Goal: Task Accomplishment & Management: Use online tool/utility

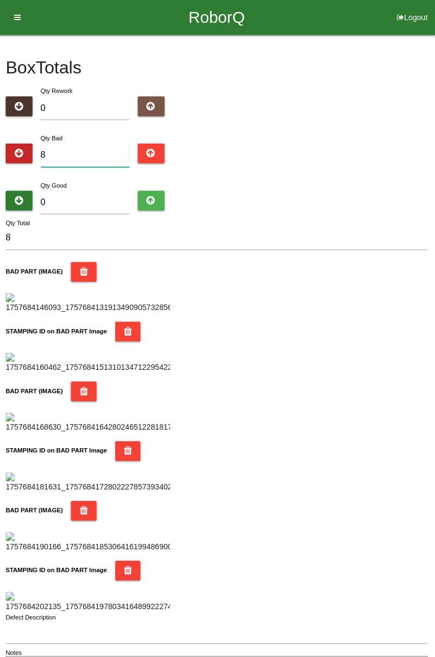
click at [72, 157] on input "8" at bounding box center [87, 154] width 89 height 23
type input "0"
type input "1"
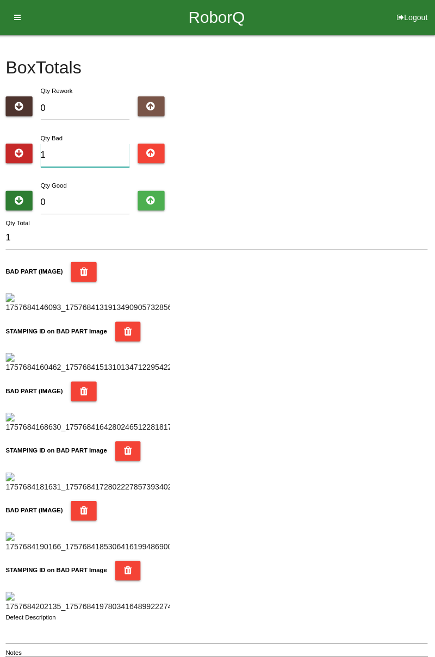
type input "14"
click at [95, 197] on input "0" at bounding box center [87, 200] width 89 height 23
type input "7"
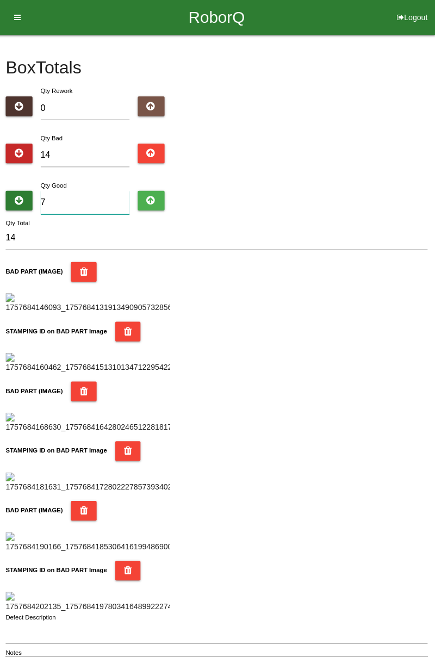
type input "21"
type input "70"
type input "84"
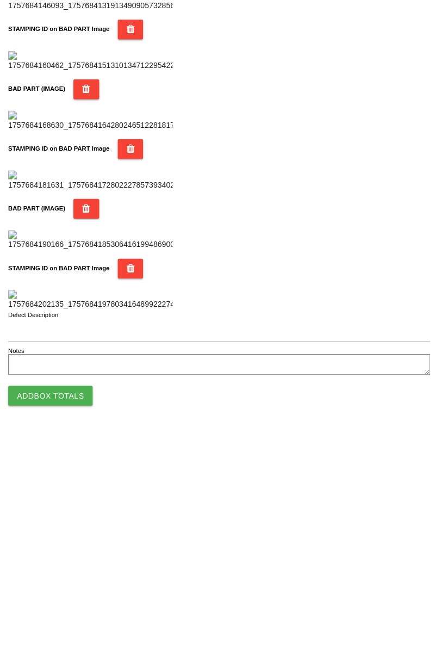
type input "70"
click at [70, 625] on button "Add Box Totals" at bounding box center [50, 620] width 84 height 20
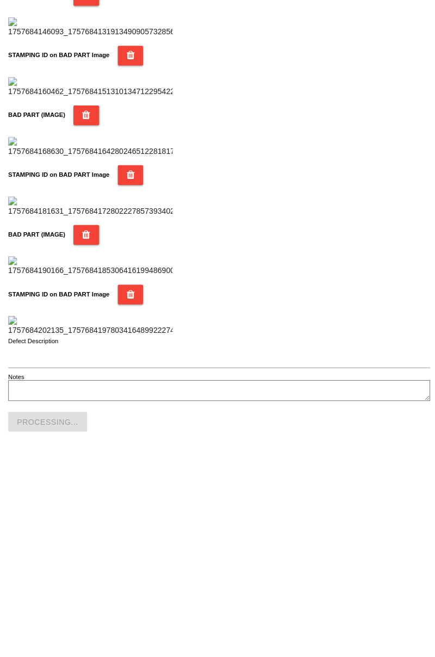
scroll to position [953, 0]
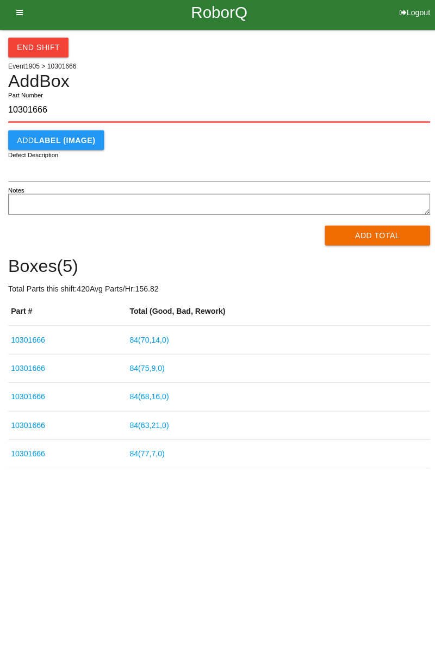
type input "10301666"
click at [380, 245] on button "Add Total" at bounding box center [375, 239] width 105 height 20
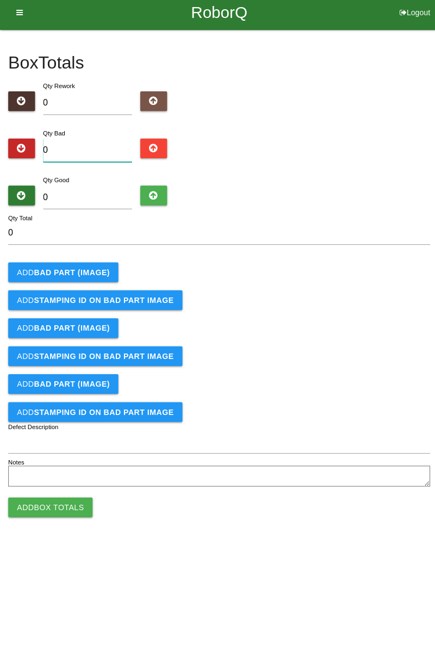
click at [83, 153] on input "0" at bounding box center [87, 154] width 89 height 23
type input "2"
click at [108, 272] on button "Add BAD PART (IMAGE)" at bounding box center [62, 276] width 109 height 20
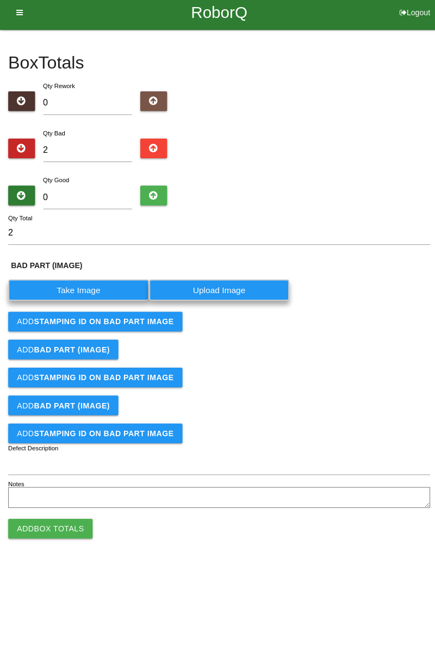
click at [99, 295] on label "Take Image" at bounding box center [78, 292] width 140 height 21
click at [0, 0] on \(IMAGE\) "Take Image" at bounding box center [0, 0] width 0 height 0
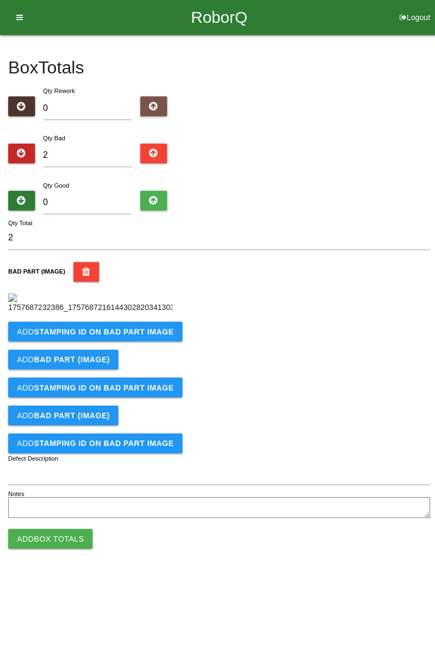
scroll to position [61, 0]
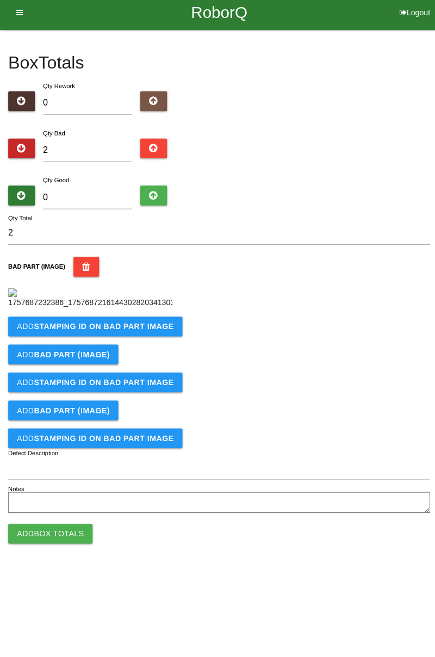
click at [147, 334] on b "STAMPING ID on BAD PART Image" at bounding box center [103, 329] width 139 height 9
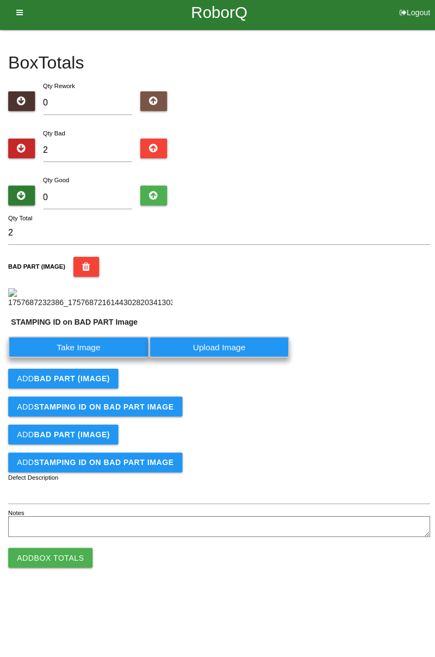
click at [108, 360] on label "Take Image" at bounding box center [78, 349] width 140 height 21
click at [0, 0] on PART "Take Image" at bounding box center [0, 0] width 0 height 0
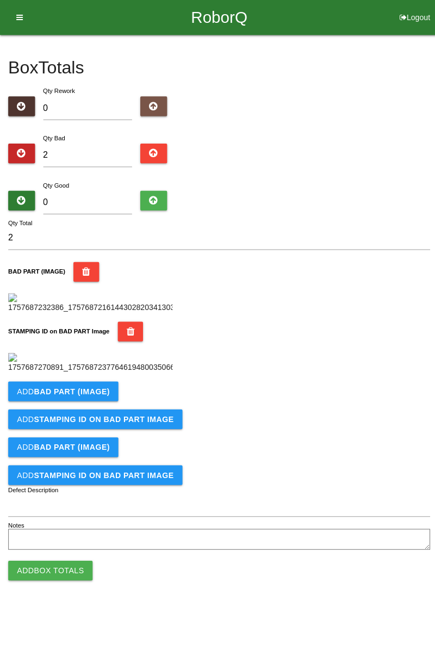
scroll to position [239, 0]
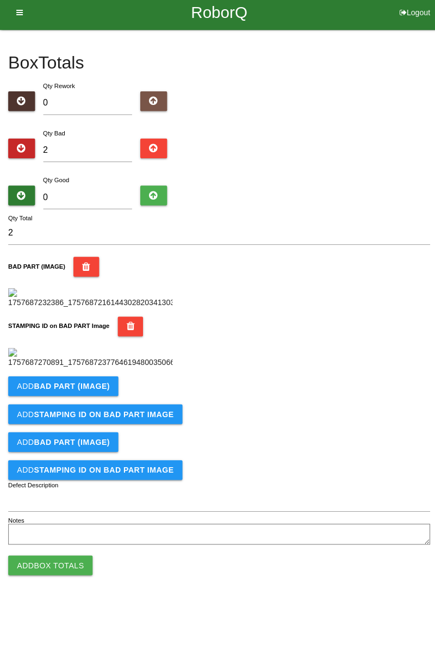
click at [101, 398] on button "Add BAD PART (IMAGE)" at bounding box center [62, 389] width 109 height 20
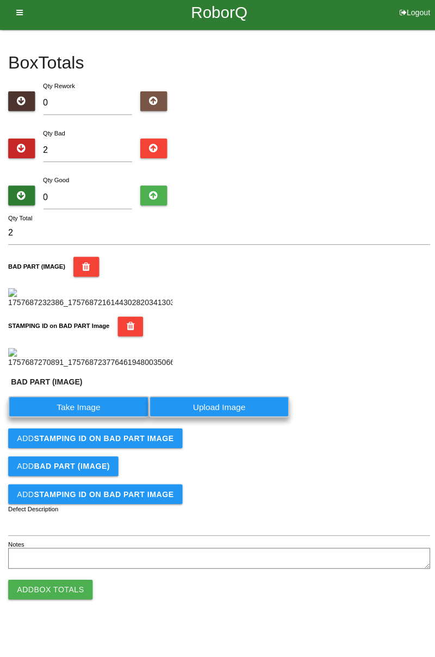
click at [108, 419] on label "Take Image" at bounding box center [78, 408] width 140 height 21
click at [0, 0] on \(IMAGE\) "Take Image" at bounding box center [0, 0] width 0 height 0
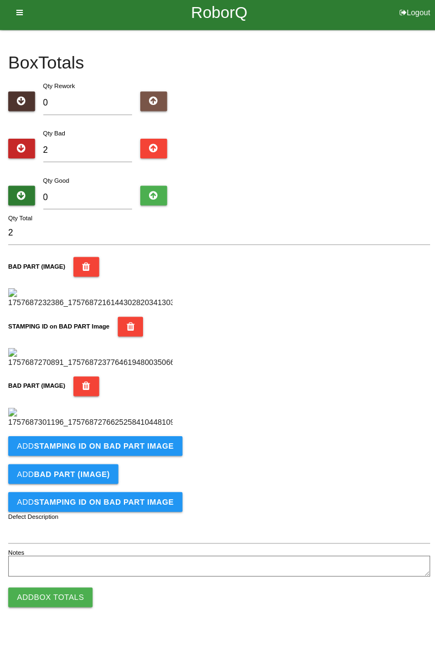
scroll to position [418, 0]
click at [128, 452] on b "STAMPING ID on BAD PART Image" at bounding box center [103, 447] width 139 height 9
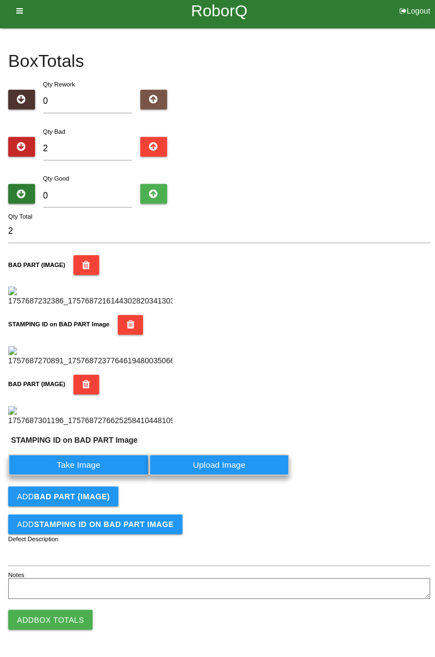
click at [101, 477] on label "Take Image" at bounding box center [78, 466] width 140 height 21
click at [0, 0] on PART "Take Image" at bounding box center [0, 0] width 0 height 0
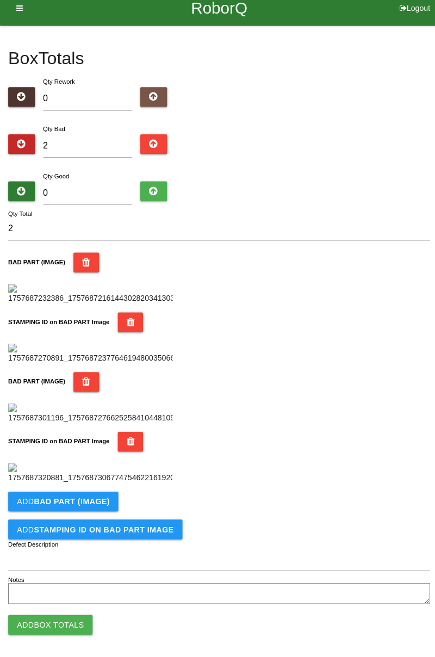
scroll to position [0, 0]
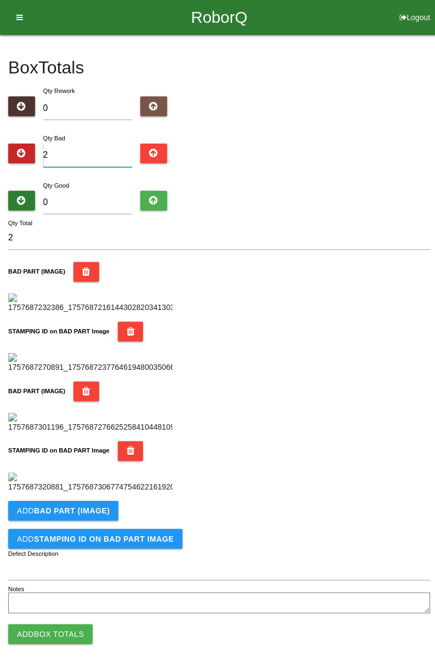
click at [95, 143] on input "2" at bounding box center [87, 154] width 89 height 23
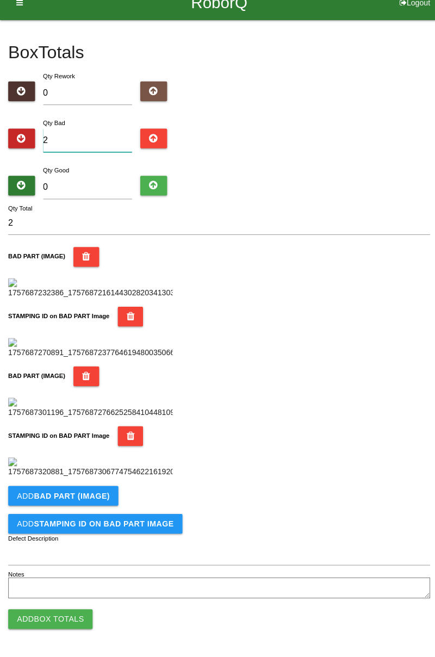
type input "0"
type input "1"
type input "15"
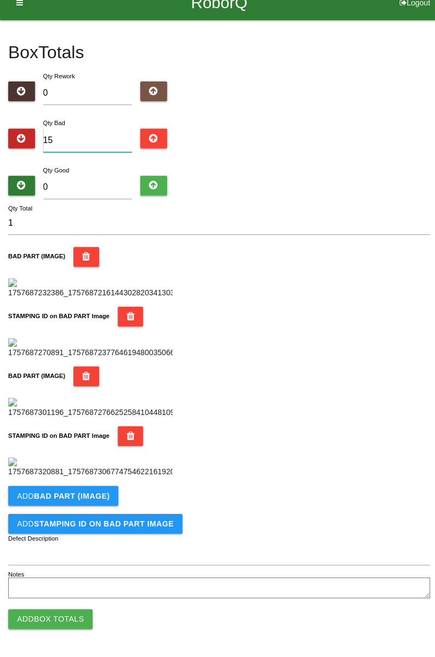
type input "15"
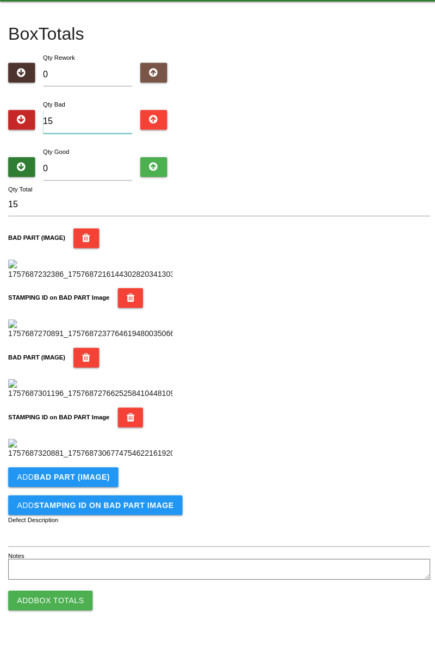
type input "15"
click at [100, 197] on input "0" at bounding box center [87, 200] width 89 height 23
type input "7"
type input "22"
type input "71"
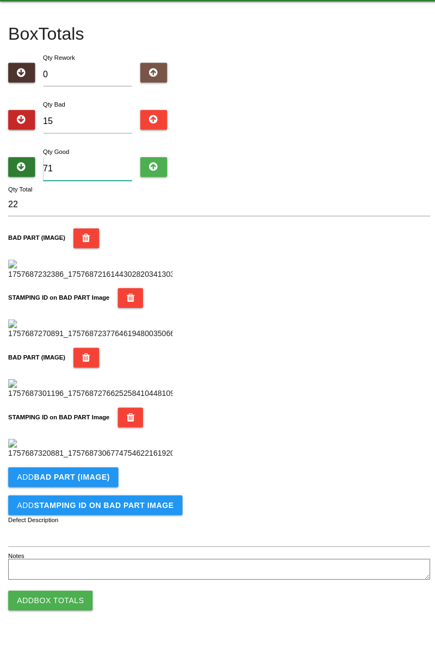
type input "86"
type input "7"
type input "22"
type input "0"
type input "15"
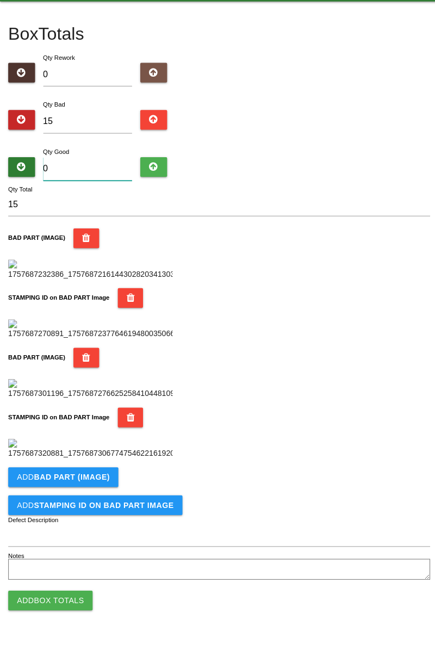
type input "7"
type input "22"
type input "0"
type input "15"
type input "6"
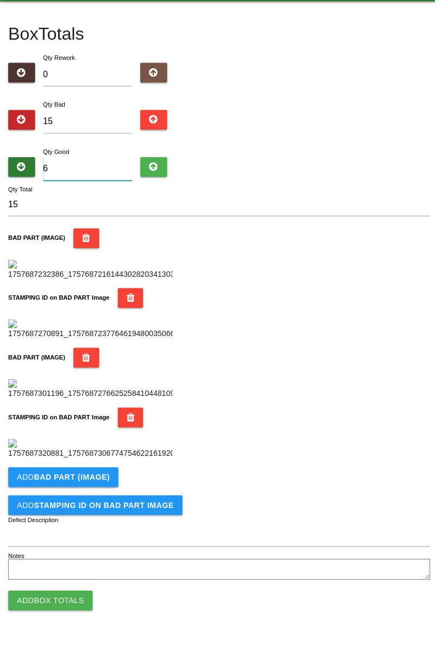
type input "21"
type input "69"
type input "84"
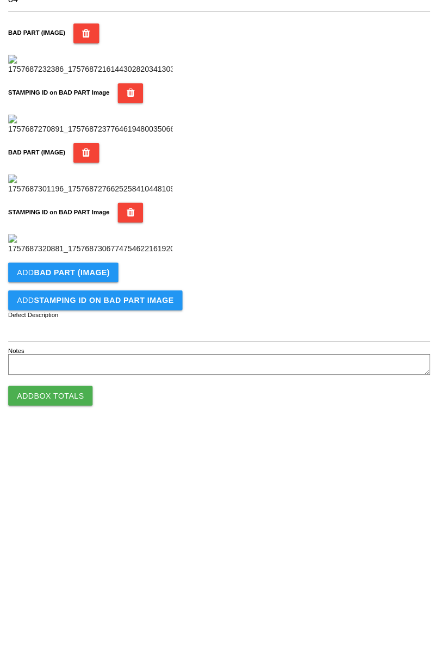
type input "69"
click at [106, 503] on button "Add BAD PART (IMAGE)" at bounding box center [62, 498] width 109 height 20
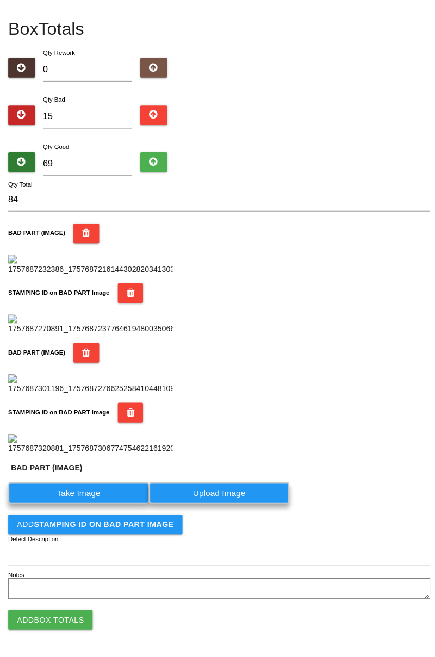
click at [90, 505] on label "Take Image" at bounding box center [78, 494] width 140 height 21
click at [0, 0] on \(IMAGE\) "Take Image" at bounding box center [0, 0] width 0 height 0
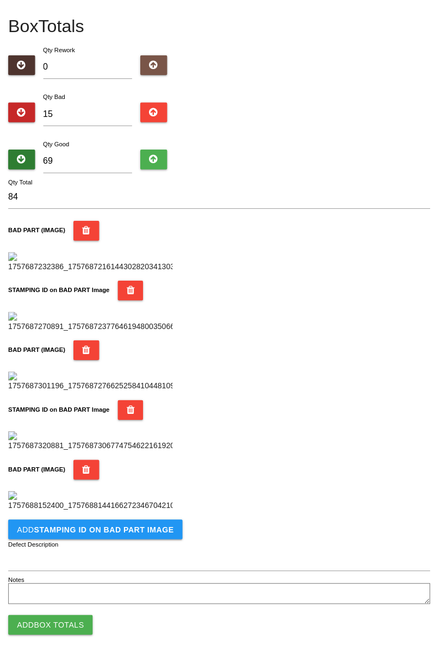
scroll to position [775, 0]
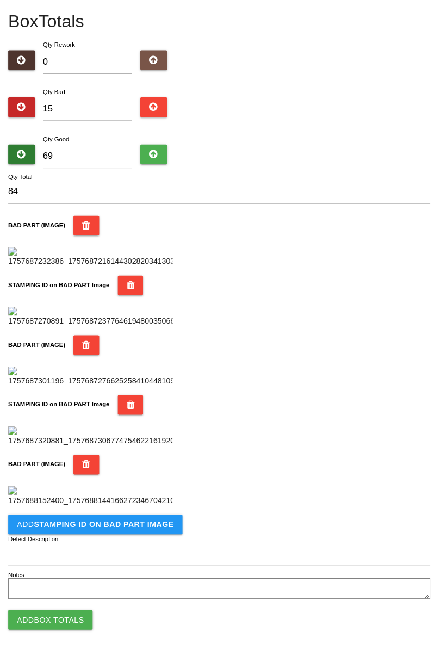
click at [129, 530] on button "Add STAMPING ID on BAD PART Image" at bounding box center [94, 526] width 173 height 20
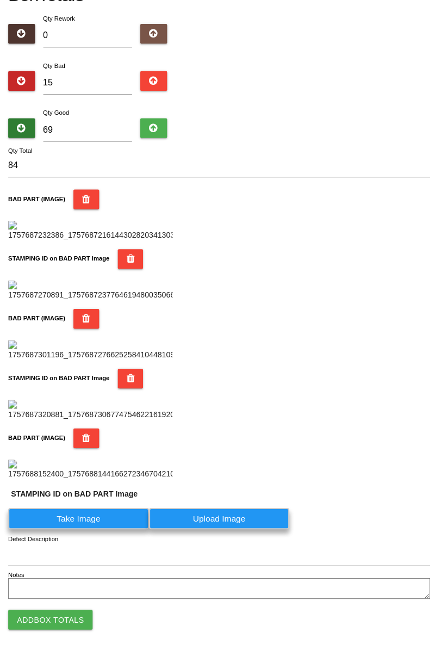
click at [103, 530] on label "Take Image" at bounding box center [78, 519] width 140 height 21
click at [0, 0] on PART "Take Image" at bounding box center [0, 0] width 0 height 0
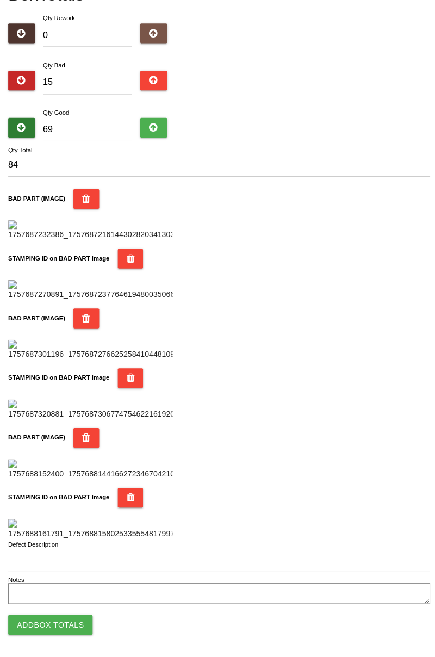
scroll to position [953, 0]
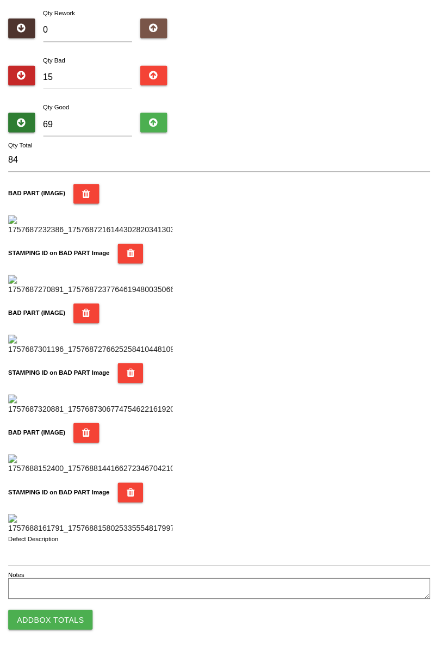
click at [75, 617] on button "Add Box Totals" at bounding box center [50, 620] width 84 height 20
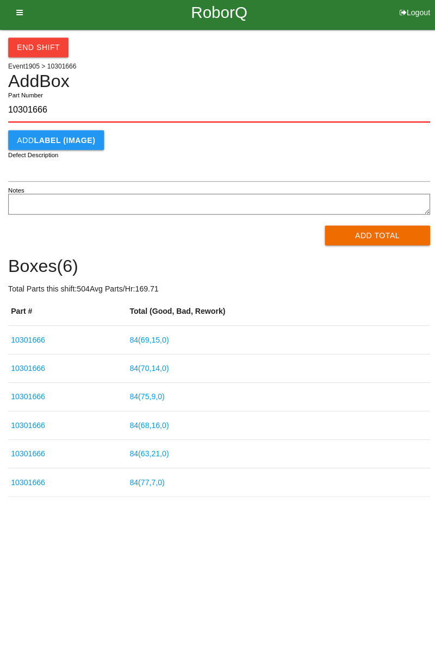
type input "10301666"
click at [392, 247] on button "Add Total" at bounding box center [375, 239] width 105 height 20
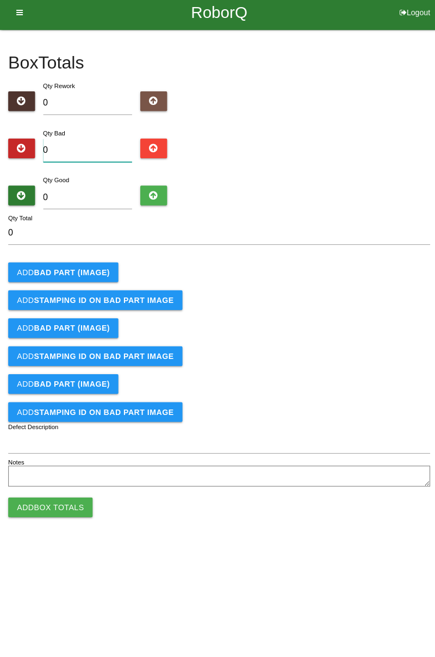
click at [88, 152] on input "0" at bounding box center [87, 154] width 89 height 23
type input "2"
click at [88, 266] on button "Add BAD PART (IMAGE)" at bounding box center [62, 276] width 109 height 20
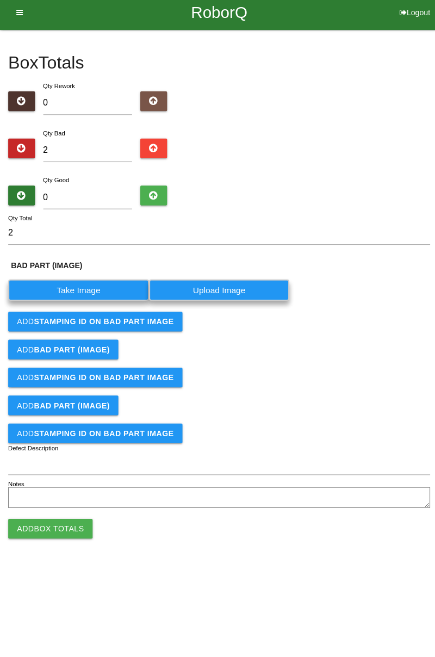
click at [86, 294] on label "Take Image" at bounding box center [78, 292] width 140 height 21
click at [0, 0] on \(IMAGE\) "Take Image" at bounding box center [0, 0] width 0 height 0
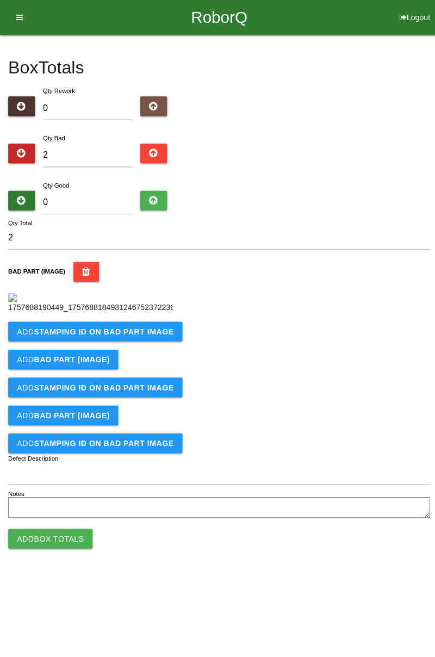
click at [140, 339] on button "Add STAMPING ID on BAD PART Image" at bounding box center [94, 329] width 173 height 20
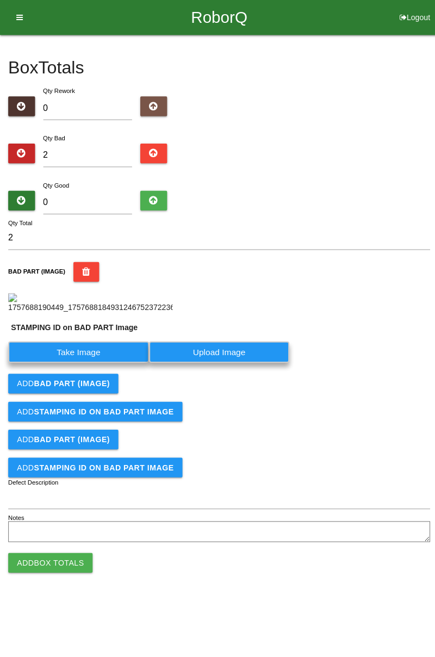
click at [101, 360] on label "Take Image" at bounding box center [78, 349] width 140 height 21
click at [0, 0] on PART "Take Image" at bounding box center [0, 0] width 0 height 0
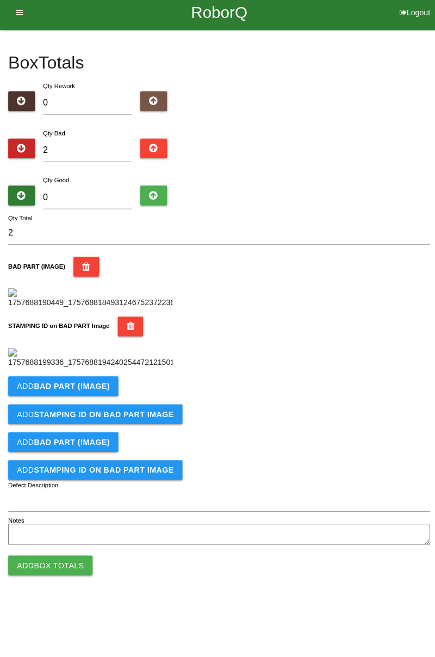
scroll to position [239, 0]
click at [92, 393] on b "BAD PART (IMAGE)" at bounding box center [71, 388] width 75 height 9
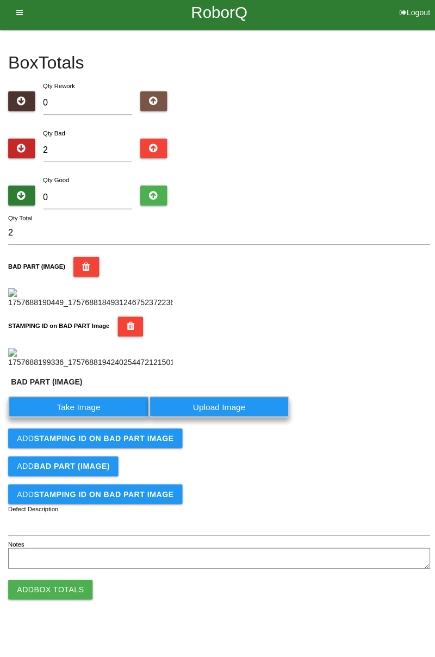
click at [95, 419] on label "Take Image" at bounding box center [78, 408] width 140 height 21
click at [0, 0] on \(IMAGE\) "Take Image" at bounding box center [0, 0] width 0 height 0
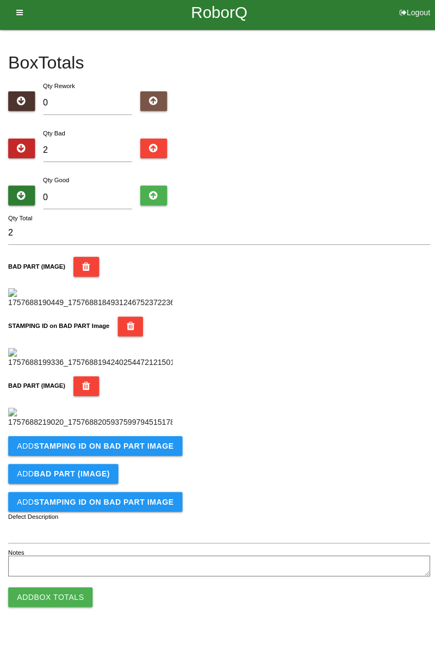
scroll to position [418, 0]
click at [137, 452] on b "STAMPING ID on BAD PART Image" at bounding box center [103, 447] width 139 height 9
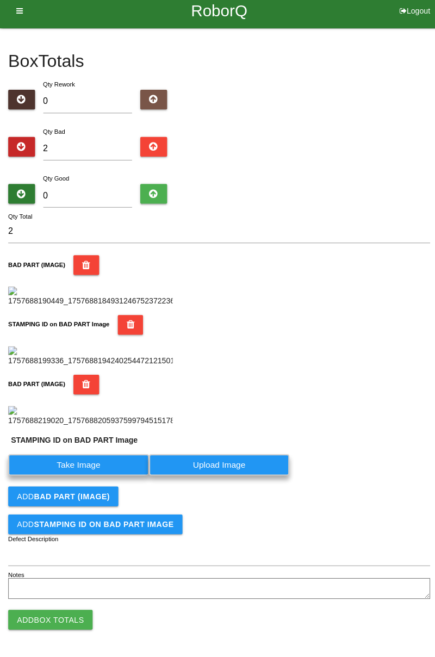
click at [107, 477] on label "Take Image" at bounding box center [78, 466] width 140 height 21
click at [0, 0] on PART "Take Image" at bounding box center [0, 0] width 0 height 0
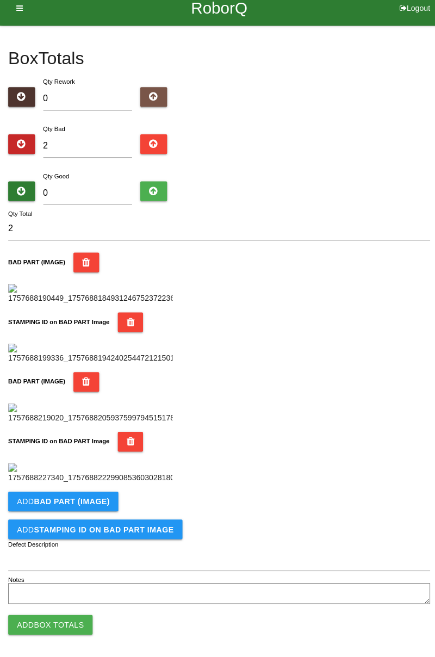
scroll to position [0, 0]
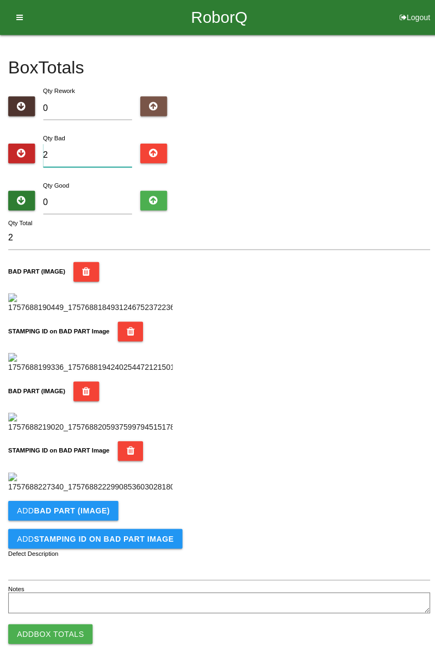
click at [92, 157] on input "2" at bounding box center [87, 154] width 89 height 23
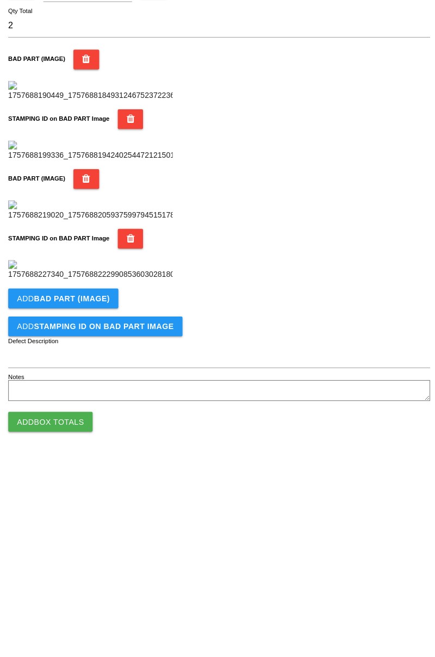
click at [96, 499] on b "BAD PART (IMAGE)" at bounding box center [71, 497] width 75 height 9
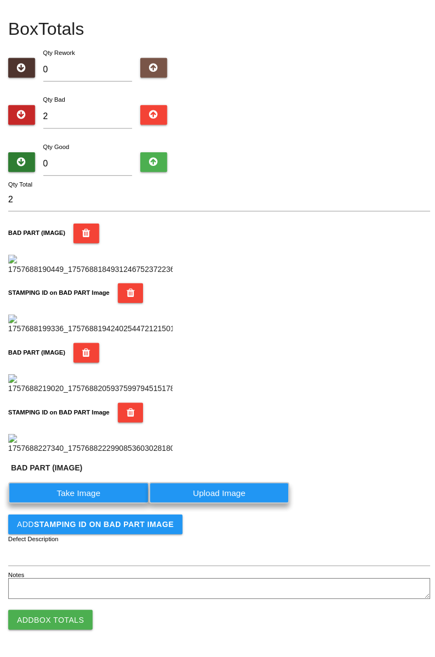
click at [84, 505] on label "Take Image" at bounding box center [78, 494] width 140 height 21
click at [0, 0] on \(IMAGE\) "Take Image" at bounding box center [0, 0] width 0 height 0
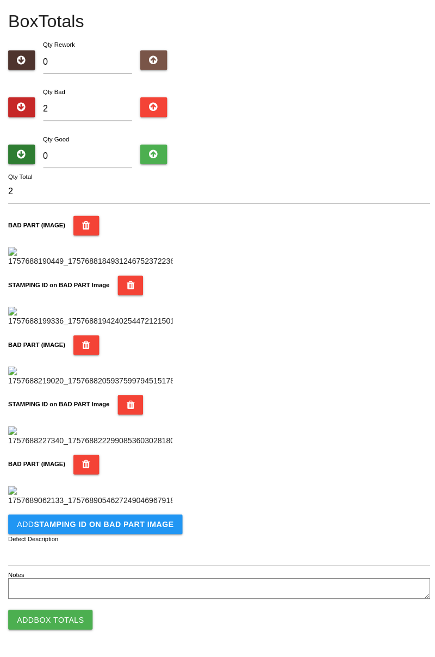
scroll to position [775, 0]
click at [101, 529] on b "STAMPING ID on BAD PART Image" at bounding box center [103, 525] width 139 height 9
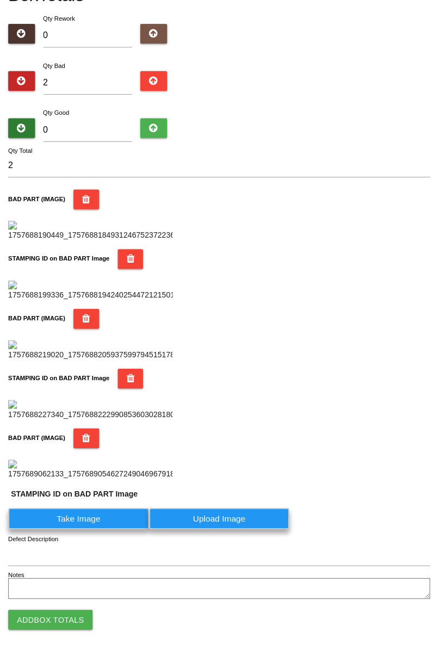
click at [100, 530] on label "Take Image" at bounding box center [78, 519] width 140 height 21
click at [0, 0] on PART "Take Image" at bounding box center [0, 0] width 0 height 0
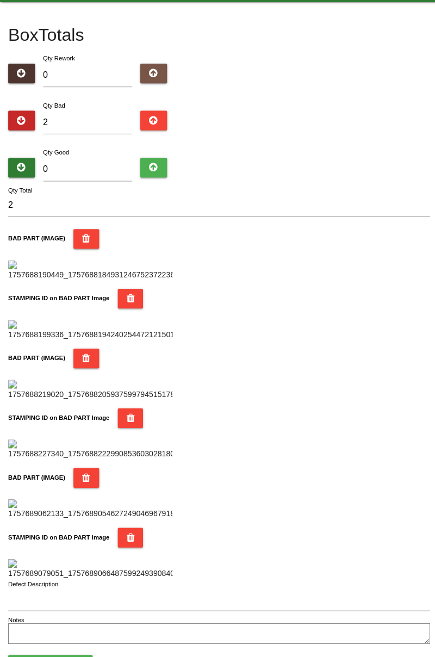
scroll to position [0, 0]
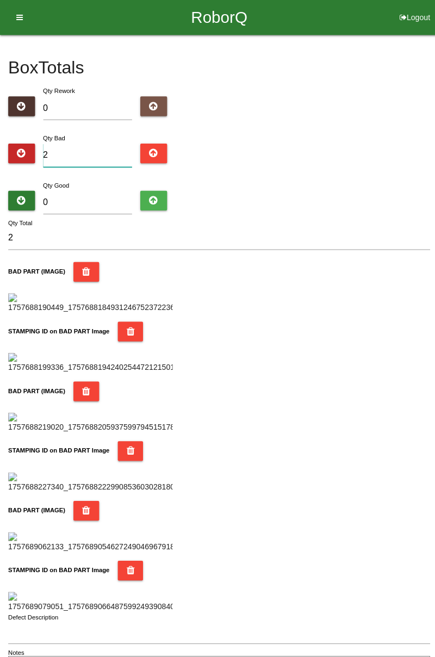
click at [75, 151] on input "2" at bounding box center [87, 154] width 89 height 23
type input "0"
type input "8"
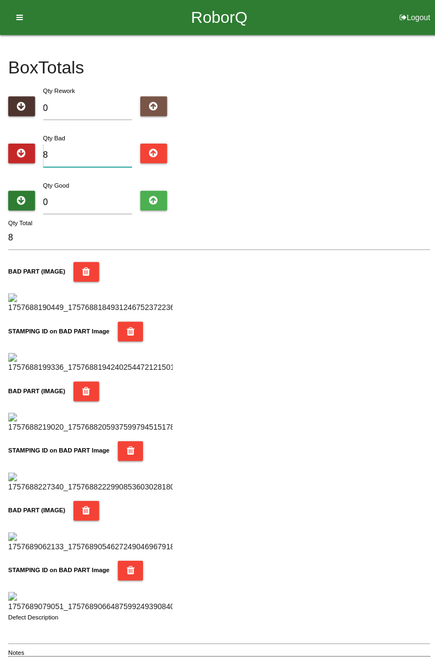
type input "8"
click at [86, 195] on input "0" at bounding box center [87, 200] width 89 height 23
type input "7"
type input "15"
type input "78"
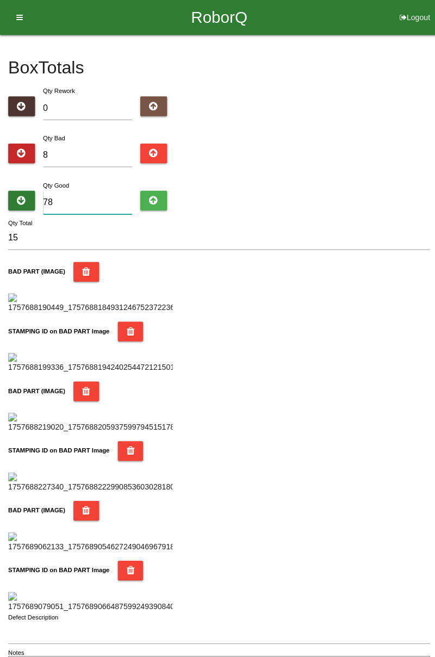
type input "86"
type input "7"
type input "15"
type input "74"
type input "82"
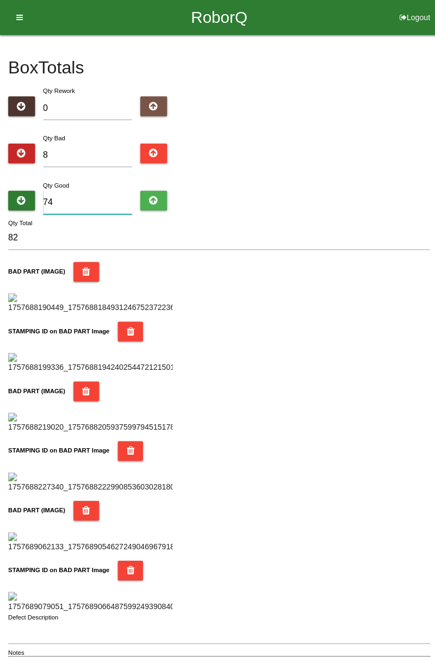
type input "7"
type input "15"
type input "76"
type input "84"
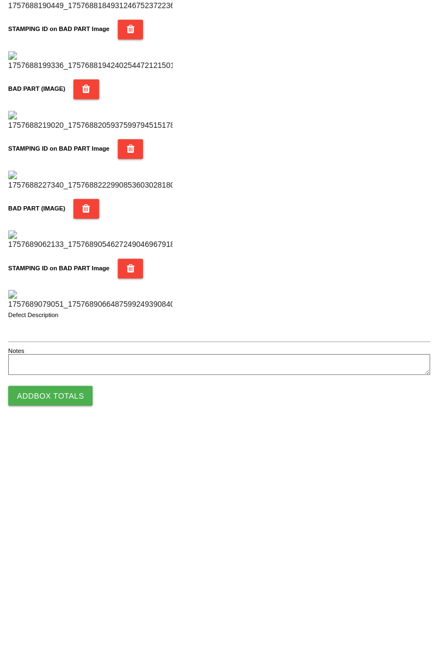
type input "76"
click at [64, 622] on button "Add Box Totals" at bounding box center [50, 620] width 84 height 20
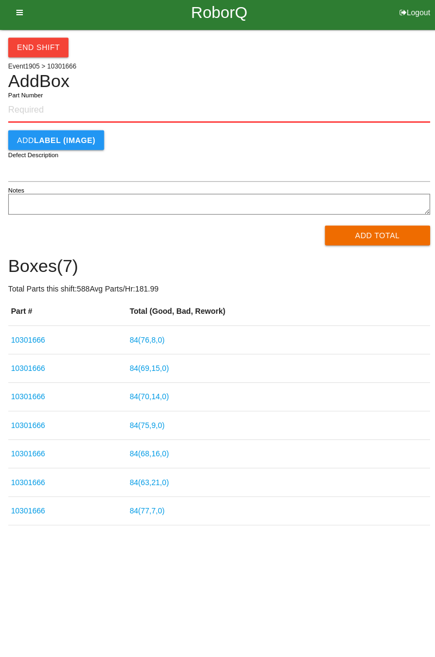
click at [41, 111] on input "Part Number" at bounding box center [217, 115] width 419 height 24
type input "10301666"
click at [380, 242] on button "Add Total" at bounding box center [375, 239] width 105 height 20
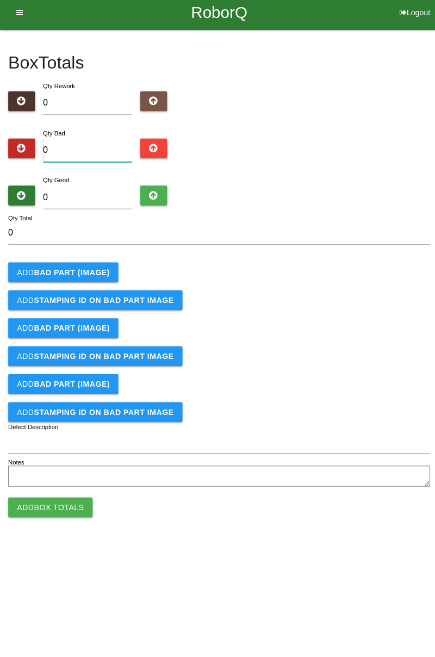
click at [94, 151] on input "0" at bounding box center [87, 154] width 89 height 23
type input "3"
click at [97, 282] on button "Add BAD PART (IMAGE)" at bounding box center [62, 276] width 109 height 20
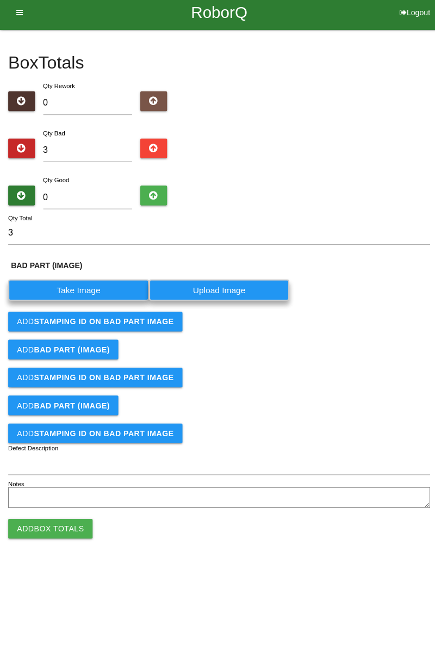
click at [99, 291] on label "Take Image" at bounding box center [78, 292] width 140 height 21
click at [0, 0] on \(IMAGE\) "Take Image" at bounding box center [0, 0] width 0 height 0
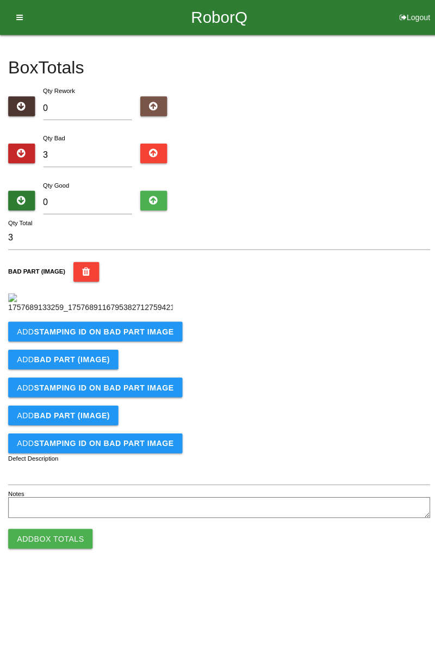
click at [153, 334] on b "STAMPING ID on BAD PART Image" at bounding box center [103, 329] width 139 height 9
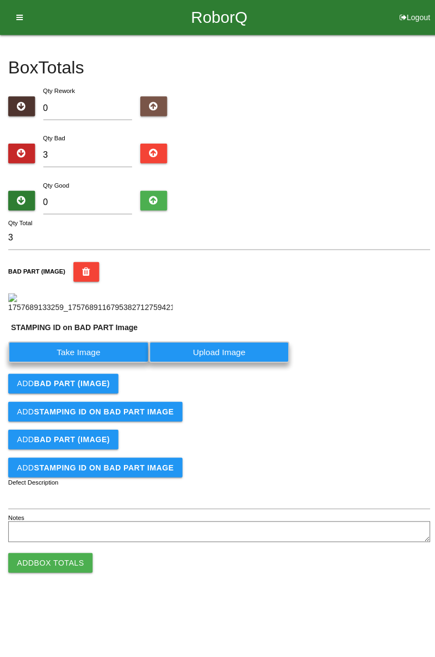
click at [103, 360] on label "Take Image" at bounding box center [78, 349] width 140 height 21
click at [0, 0] on PART "Take Image" at bounding box center [0, 0] width 0 height 0
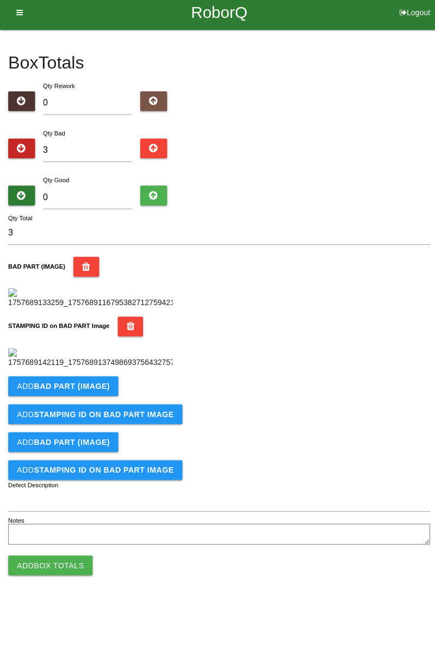
scroll to position [239, 0]
click at [109, 398] on button "Add BAD PART (IMAGE)" at bounding box center [62, 389] width 109 height 20
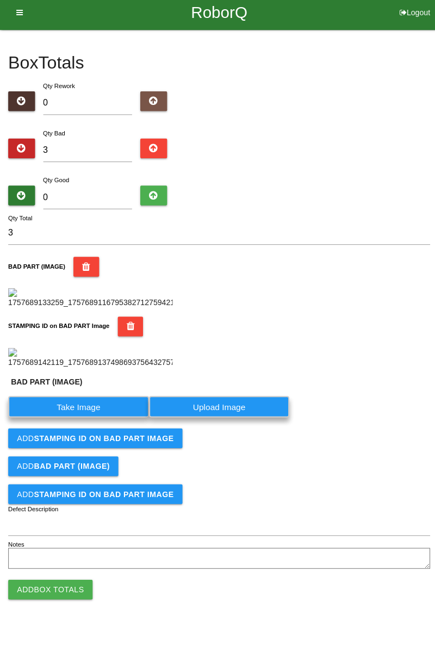
click at [98, 419] on label "Take Image" at bounding box center [78, 408] width 140 height 21
click at [0, 0] on \(IMAGE\) "Take Image" at bounding box center [0, 0] width 0 height 0
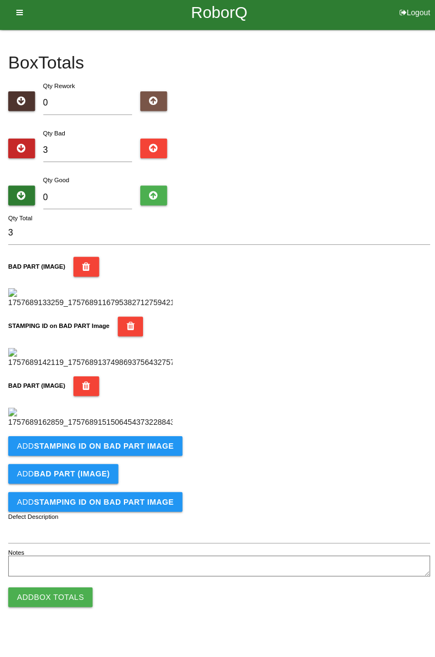
scroll to position [418, 0]
click at [147, 458] on button "Add STAMPING ID on BAD PART Image" at bounding box center [94, 448] width 173 height 20
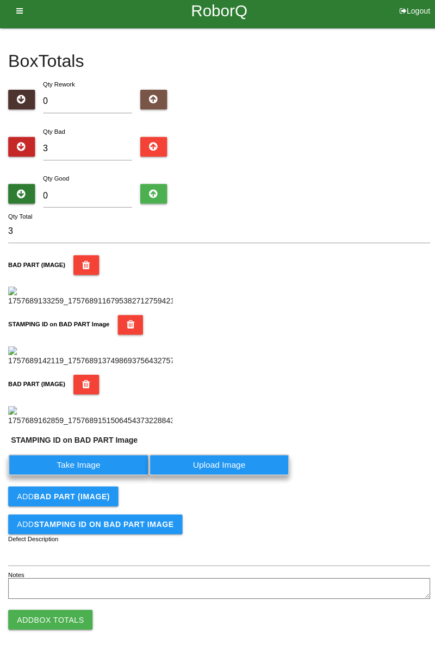
click at [112, 477] on label "Take Image" at bounding box center [78, 466] width 140 height 21
click at [0, 0] on PART "Take Image" at bounding box center [0, 0] width 0 height 0
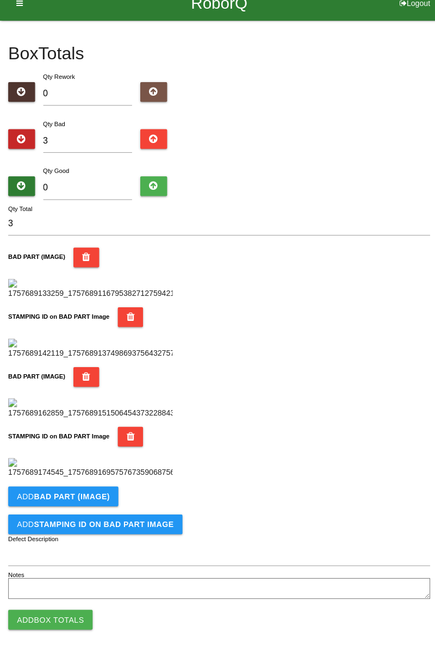
scroll to position [596, 0]
click at [101, 503] on button "Add BAD PART (IMAGE)" at bounding box center [62, 498] width 109 height 20
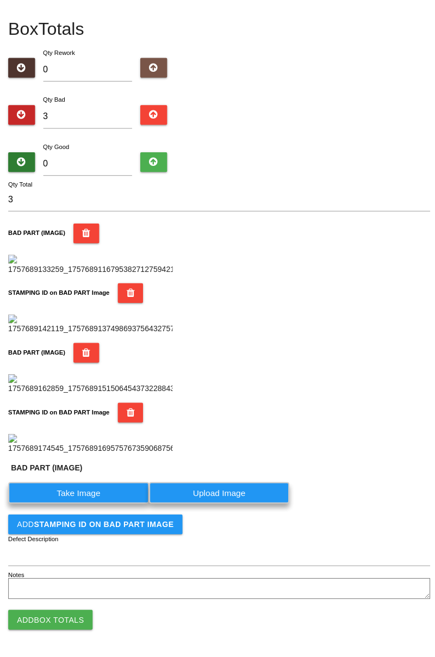
click at [86, 505] on label "Take Image" at bounding box center [78, 494] width 140 height 21
click at [0, 0] on \(IMAGE\) "Take Image" at bounding box center [0, 0] width 0 height 0
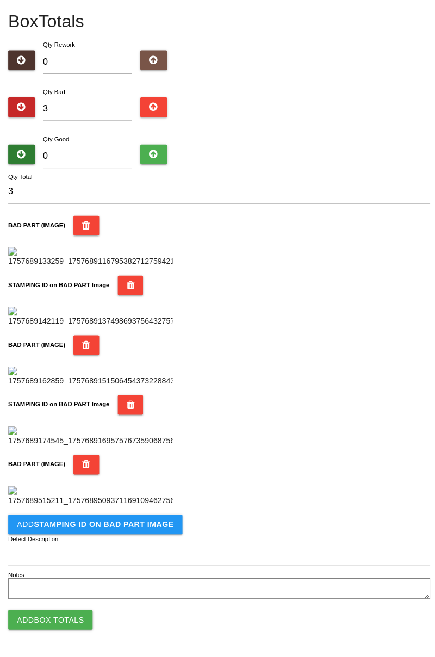
scroll to position [775, 0]
click at [110, 527] on b "STAMPING ID on BAD PART Image" at bounding box center [103, 525] width 139 height 9
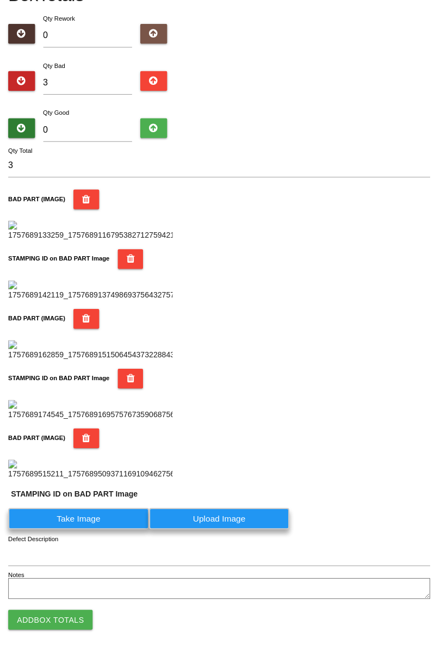
click at [91, 530] on label "Take Image" at bounding box center [78, 519] width 140 height 21
click at [0, 0] on PART "Take Image" at bounding box center [0, 0] width 0 height 0
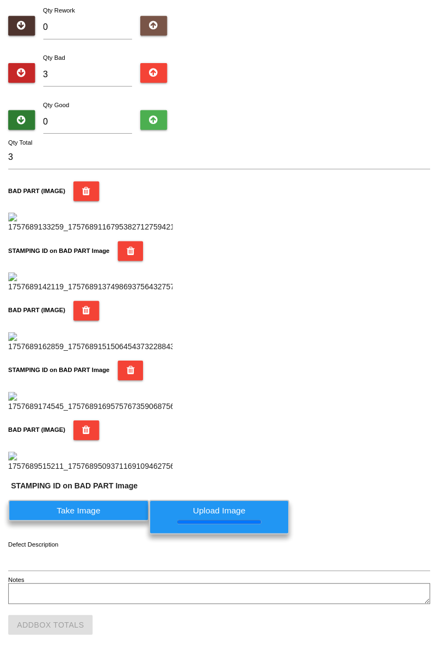
scroll to position [0, 0]
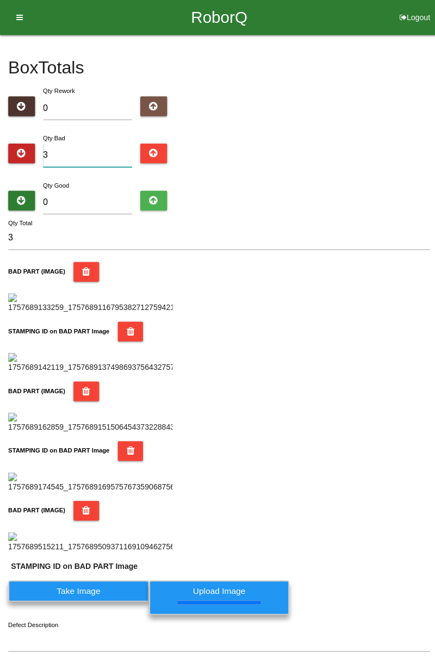
click at [85, 157] on input "3" at bounding box center [87, 154] width 89 height 23
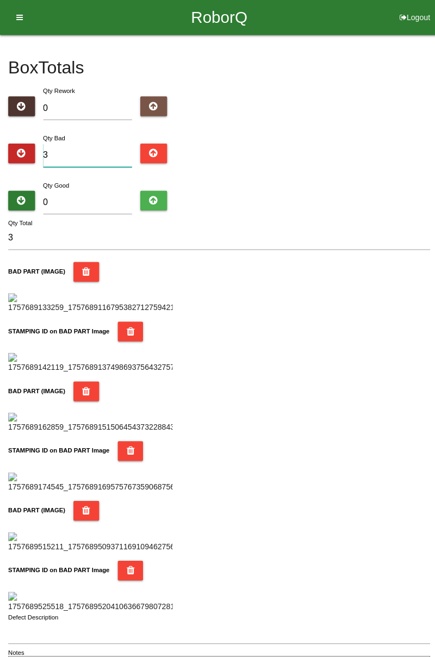
type input "0"
type input "7"
type input "0"
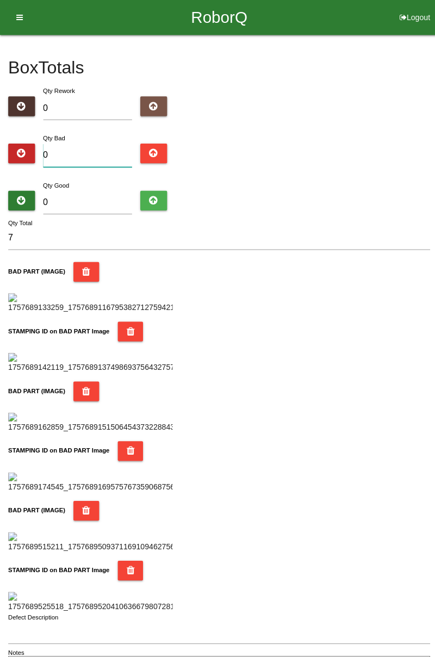
type input "0"
type input "8"
type input "0"
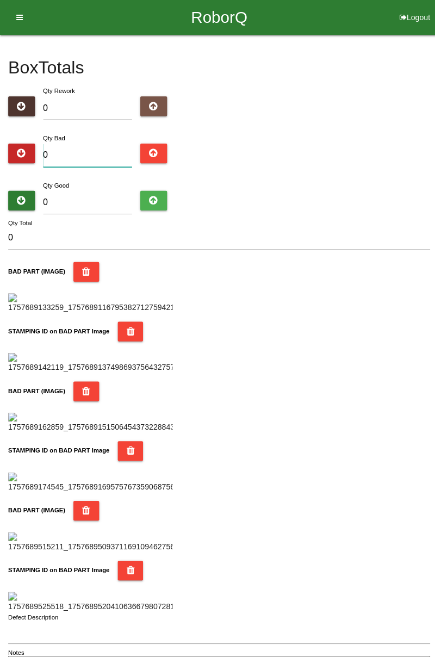
type input "1"
type input "11"
click at [431, 98] on div "Box Totals Translate Weight Weight unit: Rework Weight Bad Weight Good Weight 0…" at bounding box center [217, 355] width 435 height 640
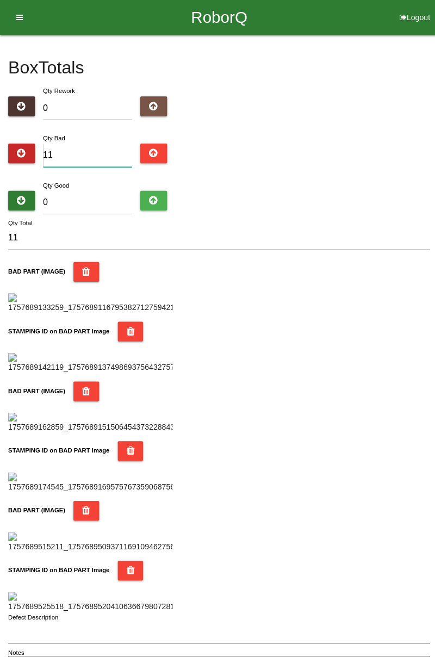
click at [89, 152] on input "11" at bounding box center [87, 154] width 89 height 23
type input "1"
type input "13"
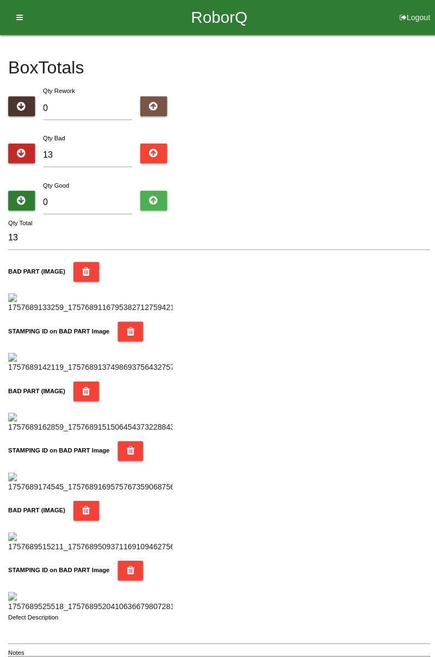
click at [431, 127] on div "Box Totals Translate Weight Weight unit: Rework Weight Bad Weight Good Weight 0…" at bounding box center [217, 355] width 435 height 640
click at [96, 153] on input "13" at bounding box center [87, 154] width 89 height 23
type input "1"
type input "0"
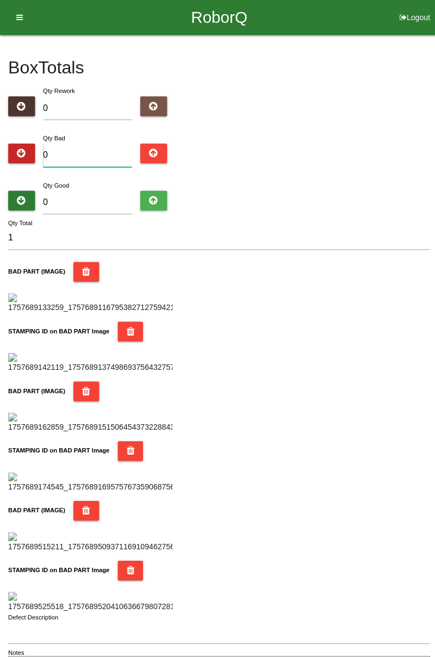
type input "0"
type input "2"
type input "20"
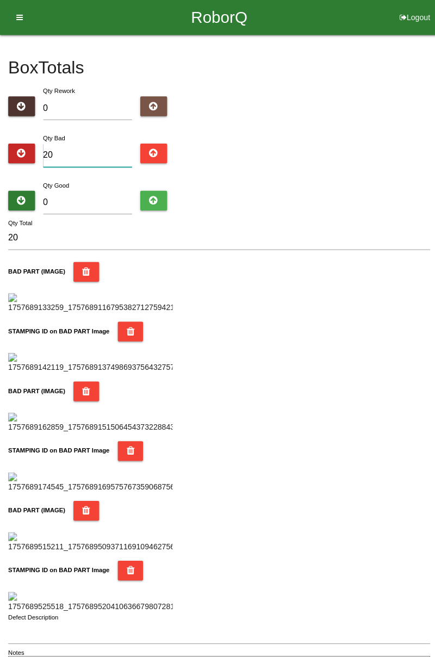
type input "20"
click at [106, 197] on input "0" at bounding box center [87, 200] width 89 height 23
type input "7"
type input "27"
type input "74"
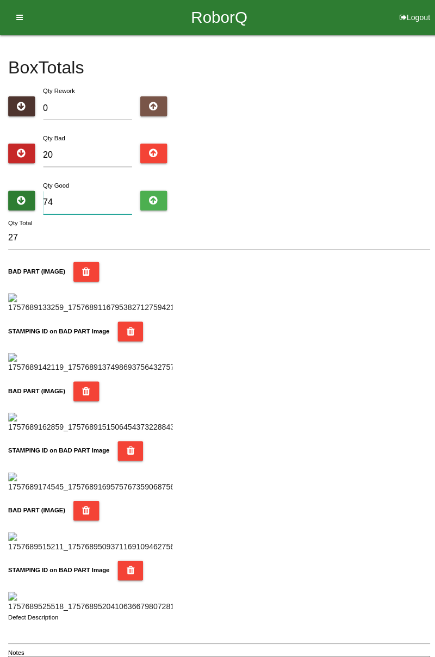
type input "94"
type input "7"
type input "27"
type input "0"
type input "20"
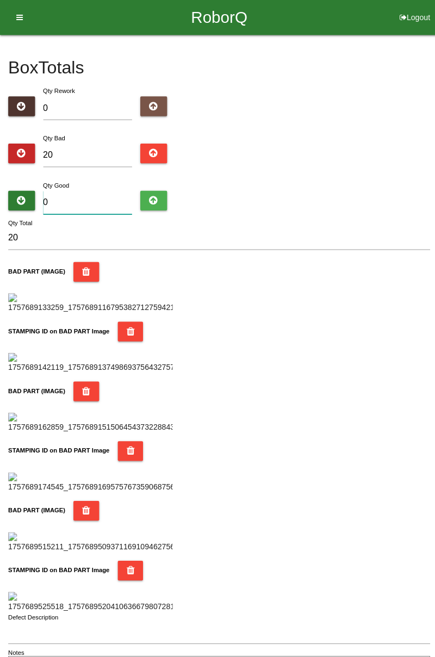
type input "6"
type input "26"
type input "64"
type input "84"
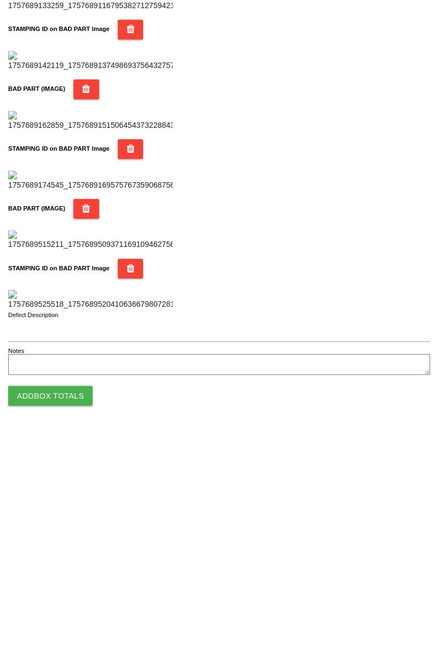
type input "64"
click at [67, 625] on button "Add Box Totals" at bounding box center [50, 620] width 84 height 20
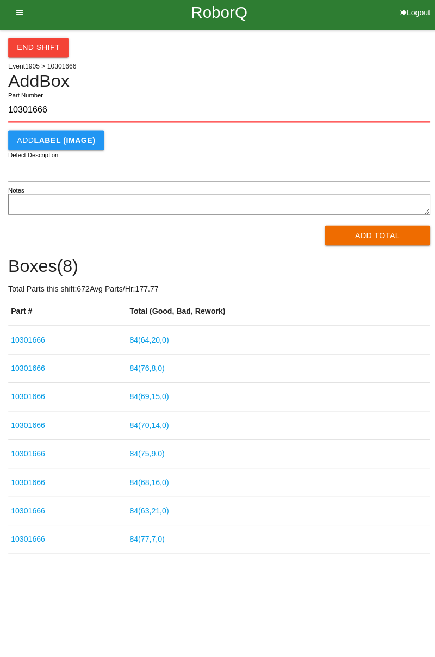
type input "10301666"
click at [381, 234] on button "Add Total" at bounding box center [375, 239] width 105 height 20
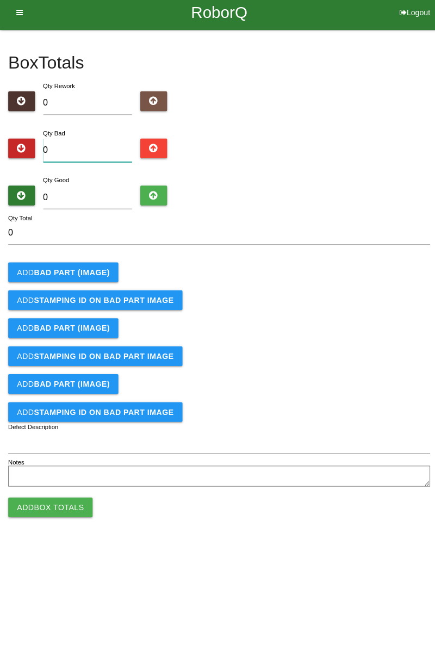
click at [90, 149] on input "0" at bounding box center [87, 154] width 89 height 23
type input "3"
type input "0"
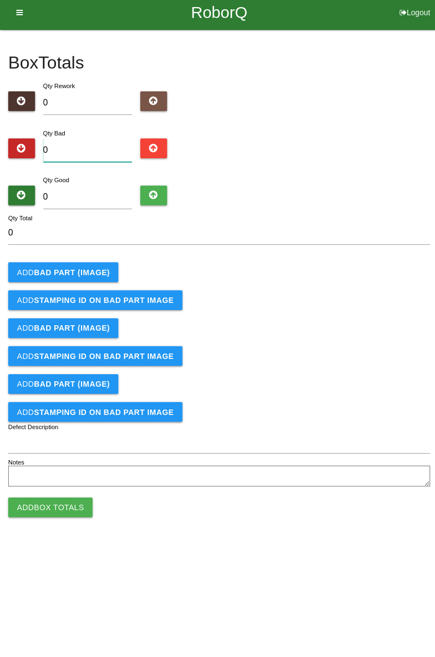
type input "1"
type input "11"
click at [87, 279] on b "BAD PART (IMAGE)" at bounding box center [71, 275] width 75 height 9
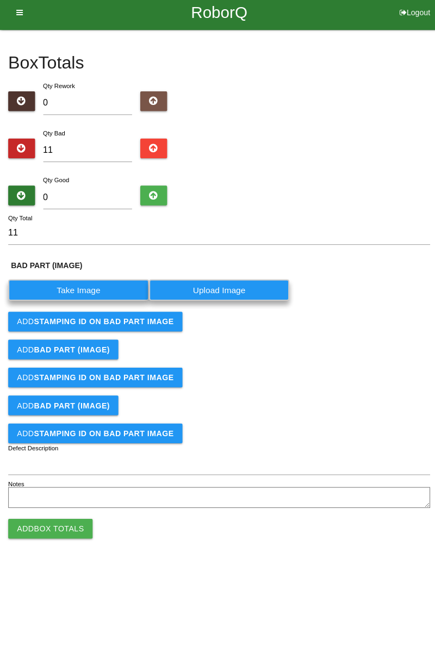
click at [84, 294] on label "Take Image" at bounding box center [78, 292] width 140 height 21
click at [0, 0] on \(IMAGE\) "Take Image" at bounding box center [0, 0] width 0 height 0
click at [90, 155] on input "11" at bounding box center [87, 154] width 89 height 23
type input "1"
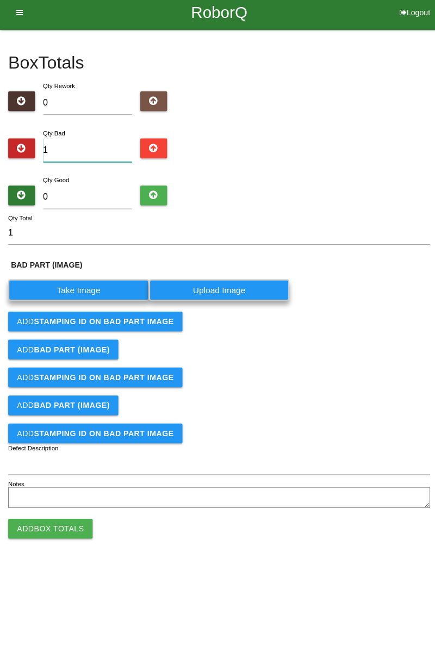
type input "0"
type input "2"
type input "22"
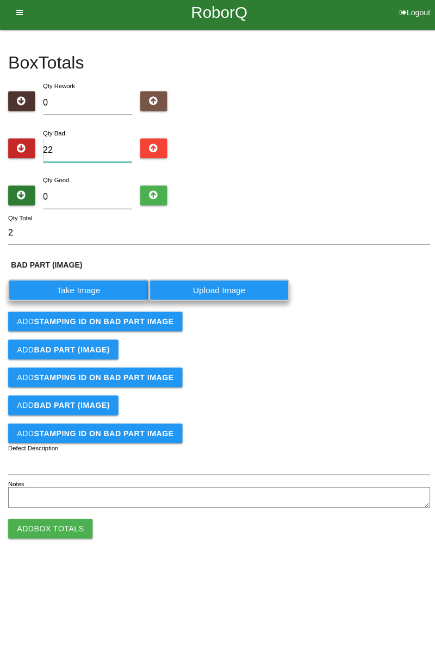
type input "22"
click at [83, 203] on input "0" at bounding box center [87, 200] width 89 height 23
type input "6"
type input "28"
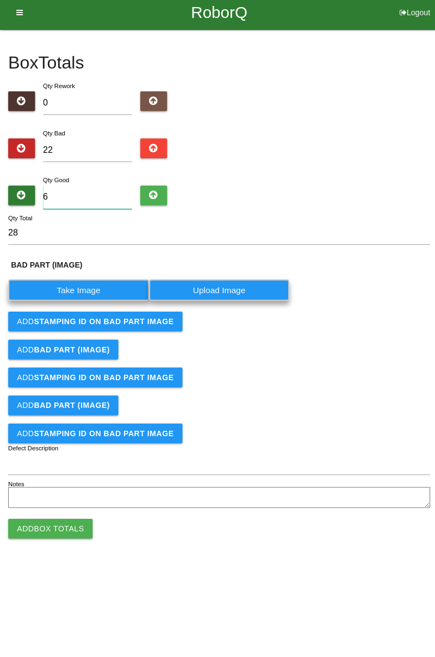
type input "62"
type input "84"
type input "62"
click at [89, 286] on label "Take Image" at bounding box center [78, 292] width 140 height 21
click at [0, 0] on \(IMAGE\) "Take Image" at bounding box center [0, 0] width 0 height 0
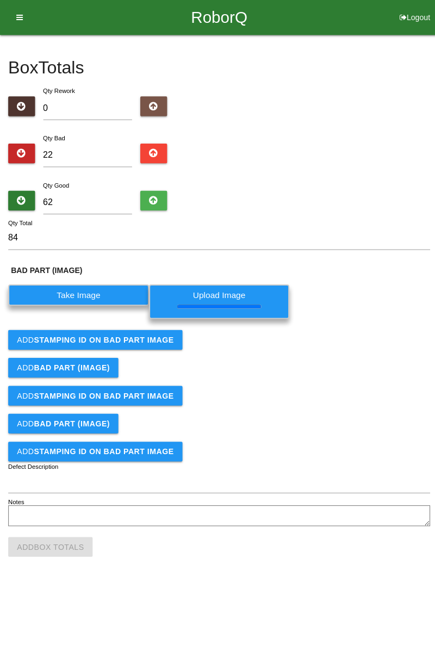
click at [150, 343] on button "Add STAMPING ID on BAD PART Image" at bounding box center [94, 338] width 173 height 20
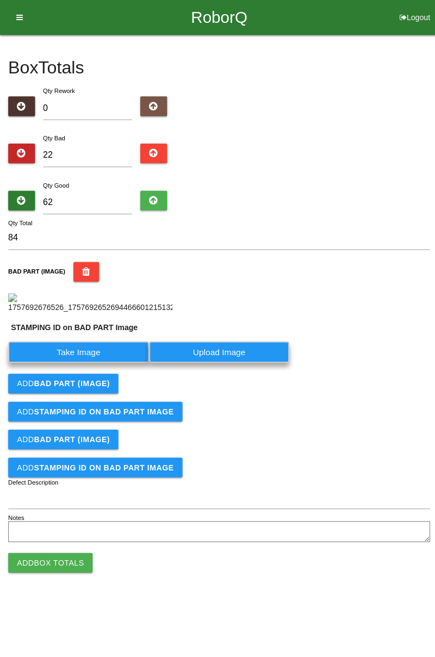
click at [110, 360] on label "Take Image" at bounding box center [78, 349] width 140 height 21
click at [0, 0] on PART "Take Image" at bounding box center [0, 0] width 0 height 0
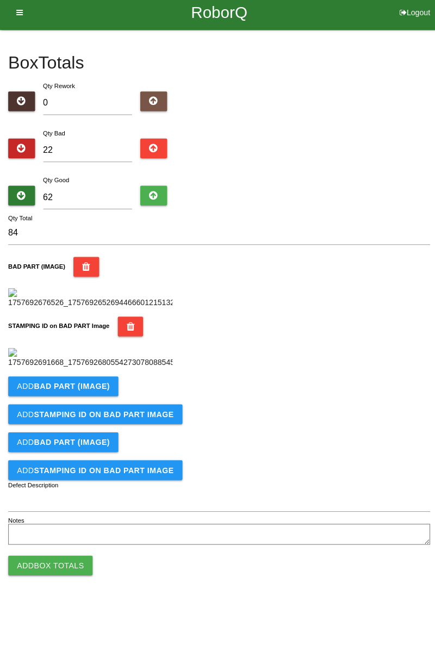
scroll to position [239, 0]
click at [98, 398] on button "Add BAD PART (IMAGE)" at bounding box center [62, 389] width 109 height 20
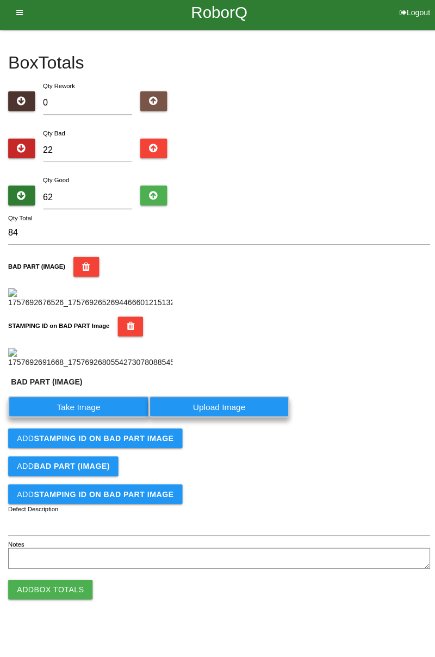
click at [94, 419] on label "Take Image" at bounding box center [78, 408] width 140 height 21
click at [0, 0] on \(IMAGE\) "Take Image" at bounding box center [0, 0] width 0 height 0
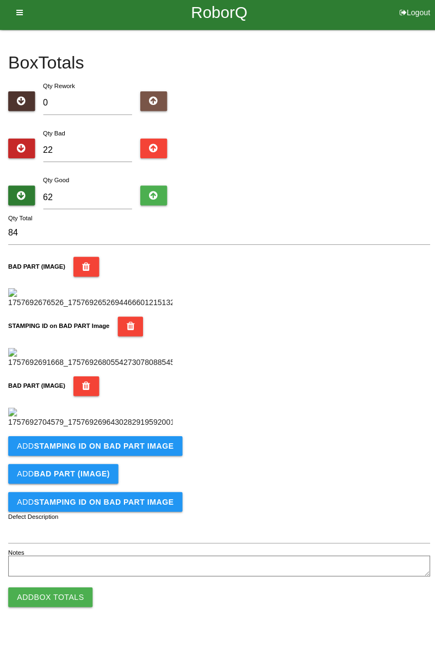
scroll to position [418, 0]
click at [141, 458] on button "Add STAMPING ID on BAD PART Image" at bounding box center [94, 448] width 173 height 20
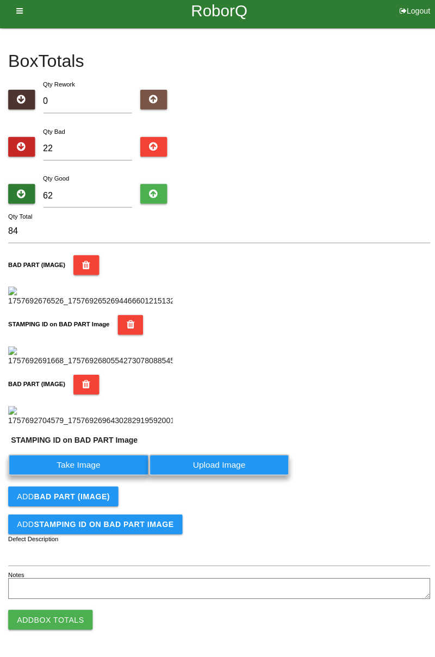
click at [103, 477] on label "Take Image" at bounding box center [78, 466] width 140 height 21
click at [0, 0] on PART "Take Image" at bounding box center [0, 0] width 0 height 0
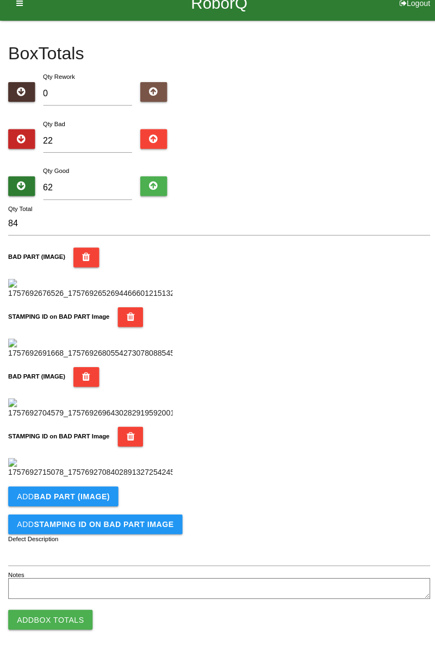
scroll to position [596, 0]
click at [94, 497] on b "BAD PART (IMAGE)" at bounding box center [71, 497] width 75 height 9
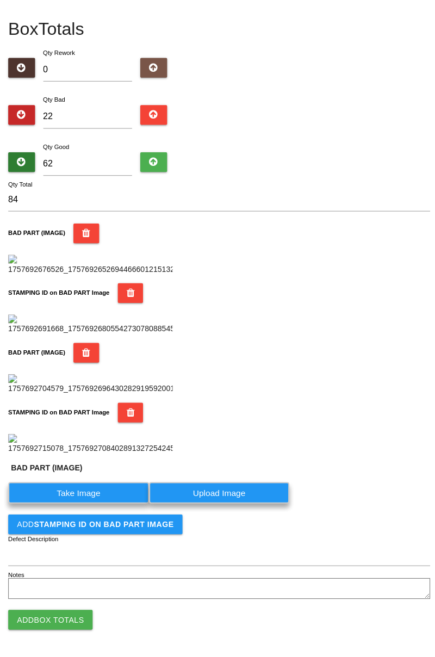
click at [102, 505] on label "Take Image" at bounding box center [78, 494] width 140 height 21
click at [0, 0] on \(IMAGE\) "Take Image" at bounding box center [0, 0] width 0 height 0
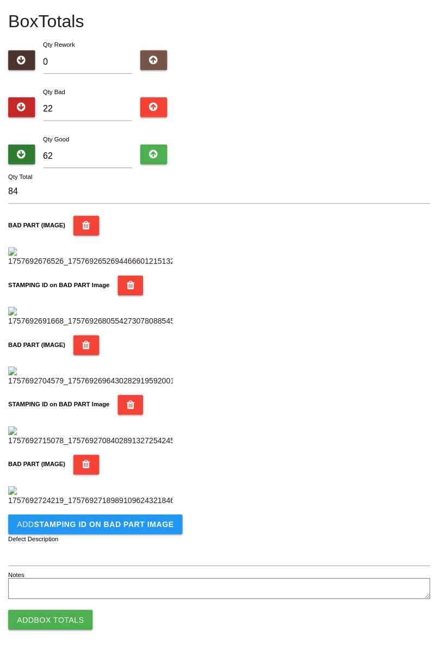
scroll to position [775, 0]
click at [128, 516] on button "Add STAMPING ID on BAD PART Image" at bounding box center [94, 526] width 173 height 20
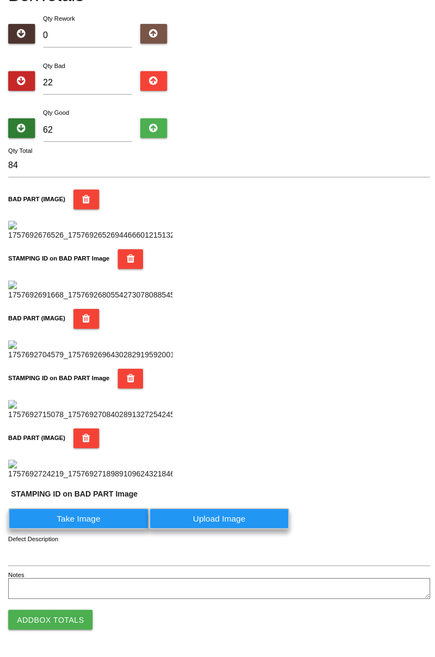
click at [106, 530] on label "Take Image" at bounding box center [78, 519] width 140 height 21
click at [0, 0] on PART "Take Image" at bounding box center [0, 0] width 0 height 0
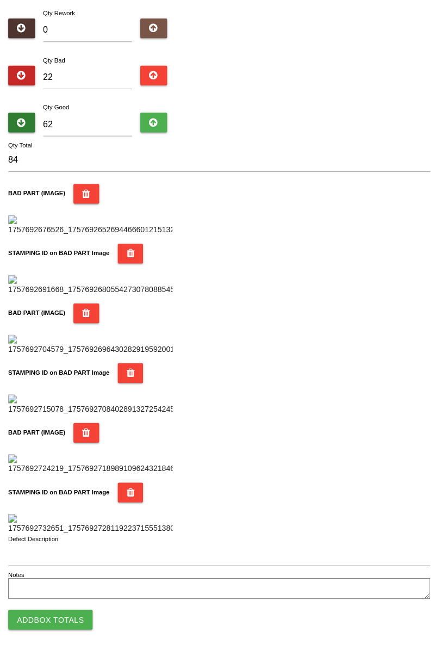
scroll to position [953, 0]
click at [65, 623] on button "Add Box Totals" at bounding box center [50, 620] width 84 height 20
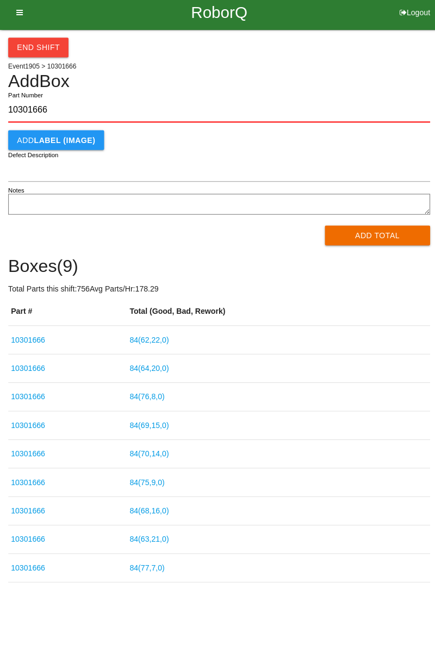
type input "10301666"
click at [379, 234] on button "Add Total" at bounding box center [375, 239] width 105 height 20
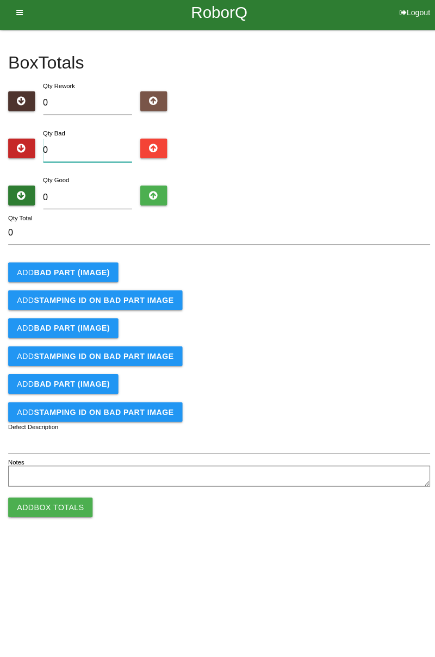
click at [100, 149] on input "0" at bounding box center [87, 154] width 89 height 23
type input "7"
click at [98, 196] on input "0" at bounding box center [87, 200] width 89 height 23
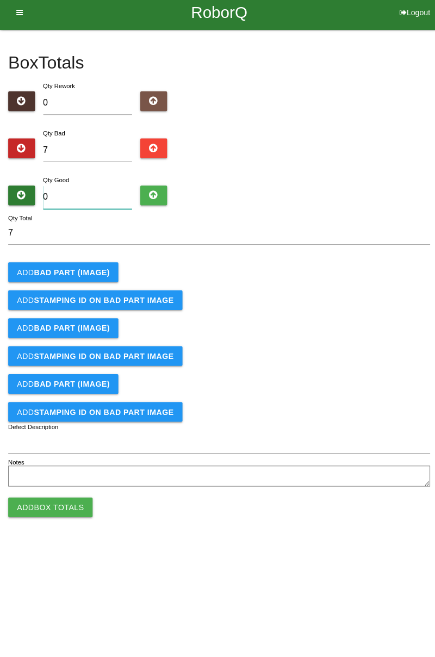
type input "7"
type input "14"
type input "74"
type input "81"
type input "7"
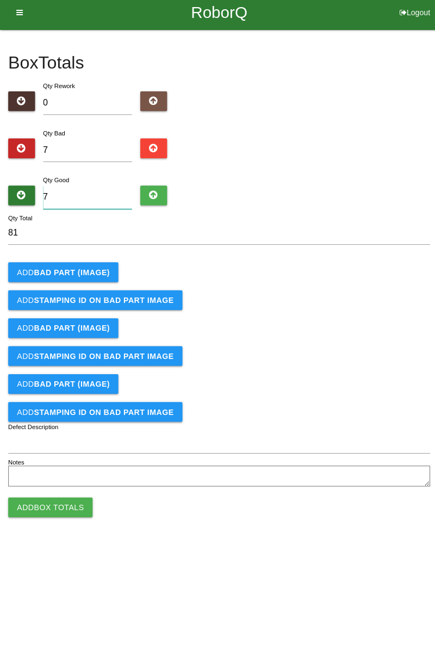
type input "14"
type input "77"
type input "84"
type input "77"
click at [100, 280] on button "Add BAD PART (IMAGE)" at bounding box center [62, 276] width 109 height 20
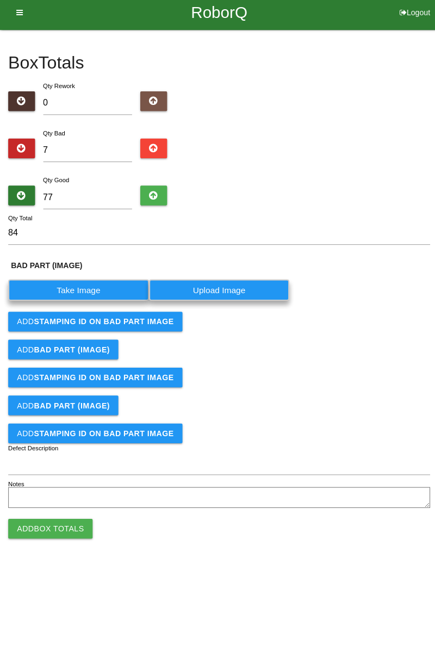
click at [86, 293] on label "Take Image" at bounding box center [78, 292] width 140 height 21
click at [0, 0] on \(IMAGE\) "Take Image" at bounding box center [0, 0] width 0 height 0
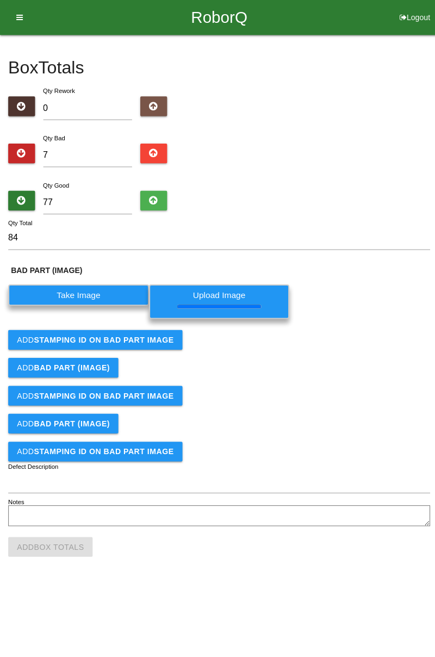
click at [153, 345] on button "Add STAMPING ID on BAD PART Image" at bounding box center [94, 338] width 173 height 20
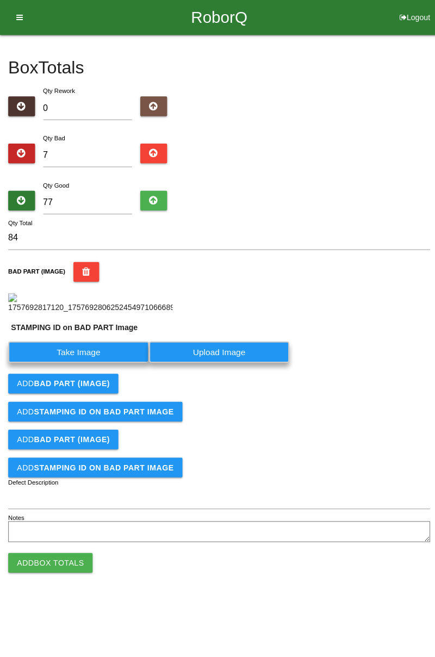
click at [95, 360] on label "Take Image" at bounding box center [78, 349] width 140 height 21
click at [0, 0] on PART "Take Image" at bounding box center [0, 0] width 0 height 0
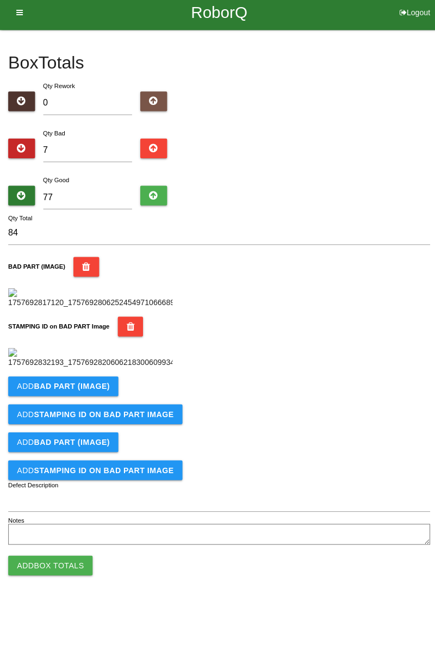
scroll to position [239, 0]
click at [103, 393] on b "BAD PART (IMAGE)" at bounding box center [71, 388] width 75 height 9
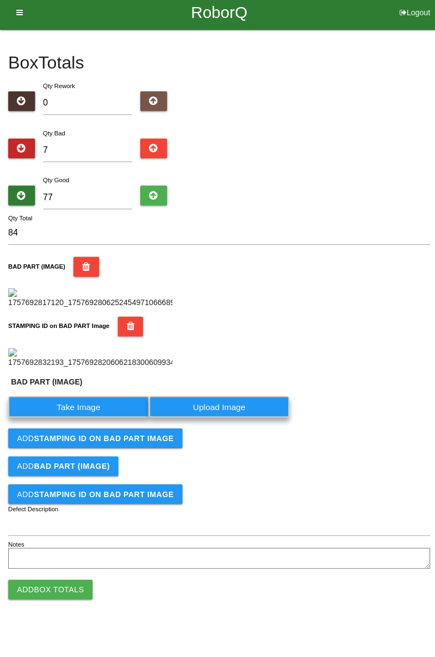
click at [96, 419] on label "Take Image" at bounding box center [78, 408] width 140 height 21
click at [0, 0] on \(IMAGE\) "Take Image" at bounding box center [0, 0] width 0 height 0
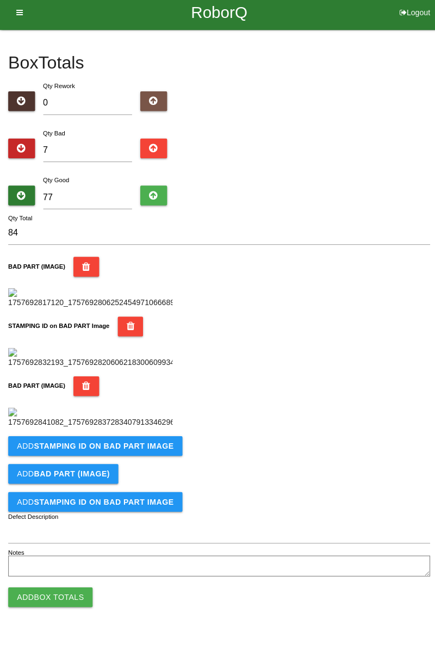
scroll to position [418, 0]
click at [139, 452] on b "STAMPING ID on BAD PART Image" at bounding box center [103, 447] width 139 height 9
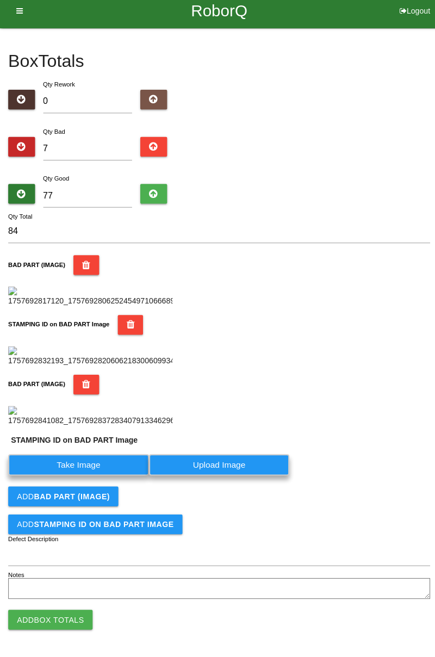
click at [96, 477] on label "Take Image" at bounding box center [78, 466] width 140 height 21
click at [0, 0] on PART "Take Image" at bounding box center [0, 0] width 0 height 0
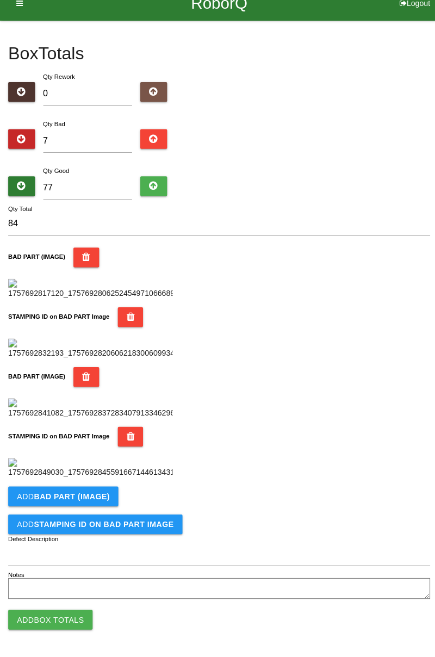
scroll to position [596, 0]
click at [104, 499] on b "BAD PART (IMAGE)" at bounding box center [71, 497] width 75 height 9
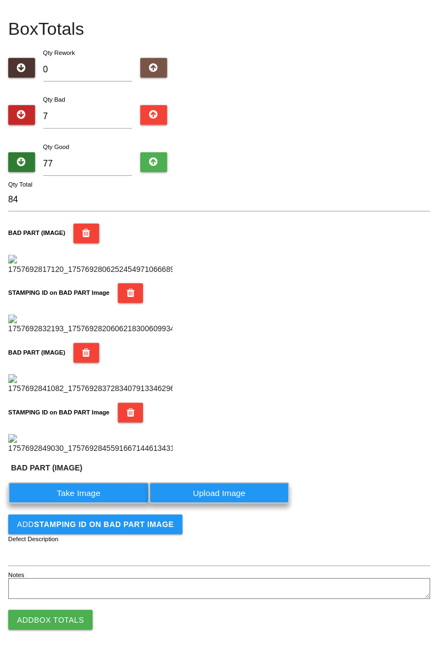
click at [94, 505] on label "Take Image" at bounding box center [78, 494] width 140 height 21
click at [0, 0] on \(IMAGE\) "Take Image" at bounding box center [0, 0] width 0 height 0
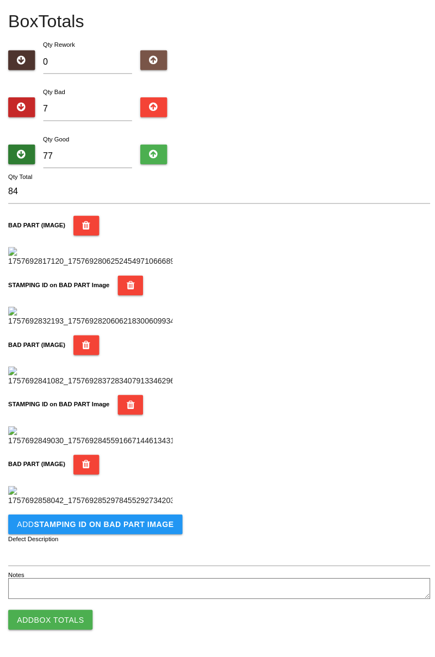
click at [147, 530] on button "Add STAMPING ID on BAD PART Image" at bounding box center [94, 526] width 173 height 20
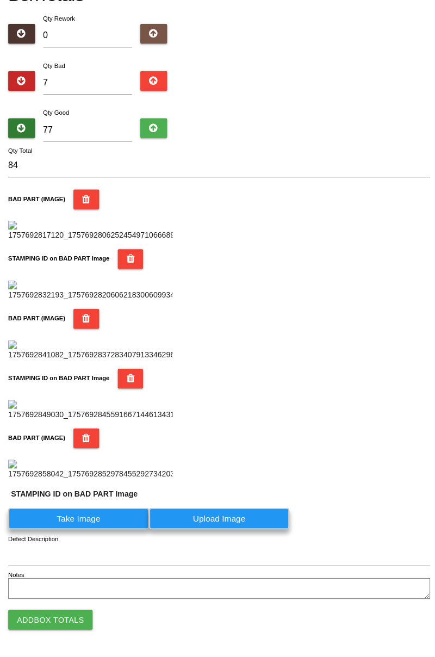
scroll to position [801, 0]
click at [113, 524] on label "Take Image" at bounding box center [78, 519] width 140 height 21
click at [0, 0] on PART "Take Image" at bounding box center [0, 0] width 0 height 0
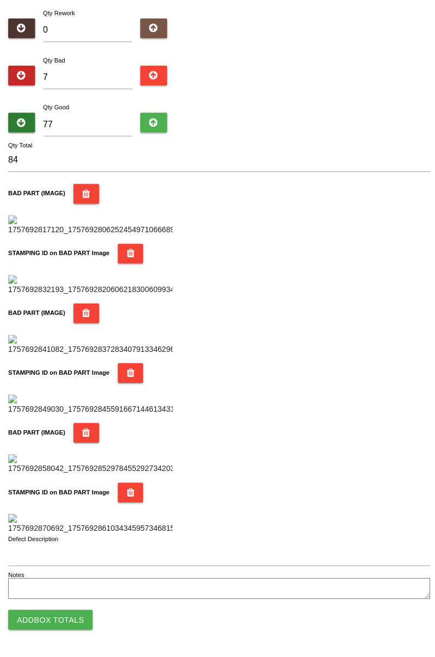
scroll to position [953, 0]
click at [78, 621] on button "Add Box Totals" at bounding box center [50, 620] width 84 height 20
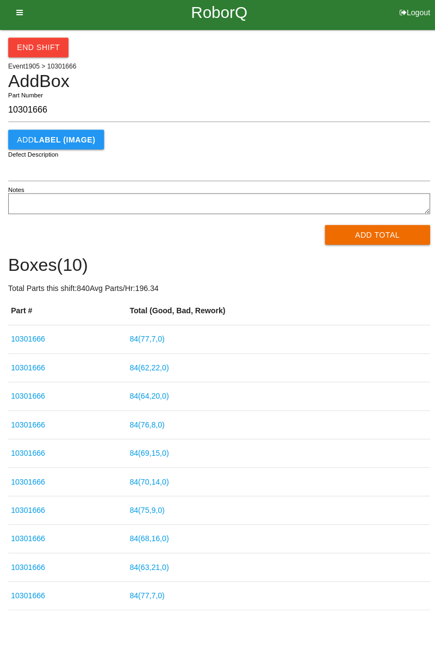
type input "10301666"
click at [387, 236] on button "Add Total" at bounding box center [375, 239] width 105 height 20
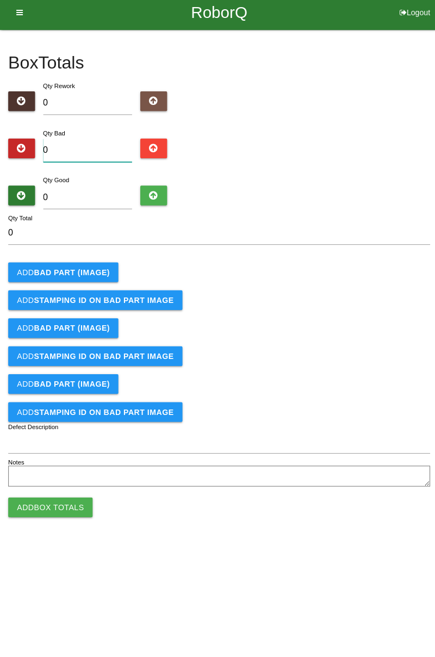
click at [85, 150] on input "0" at bounding box center [87, 154] width 89 height 23
